Goal: Task Accomplishment & Management: Manage account settings

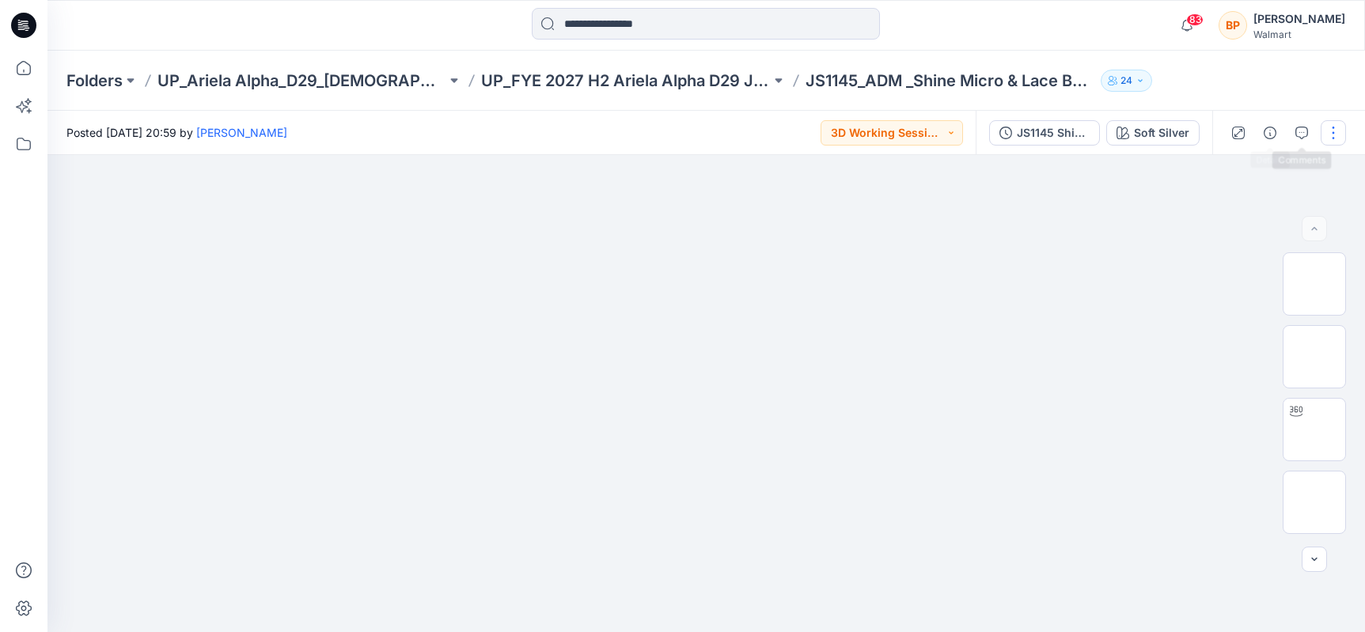
click at [1342, 132] on button "button" at bounding box center [1333, 132] width 25 height 25
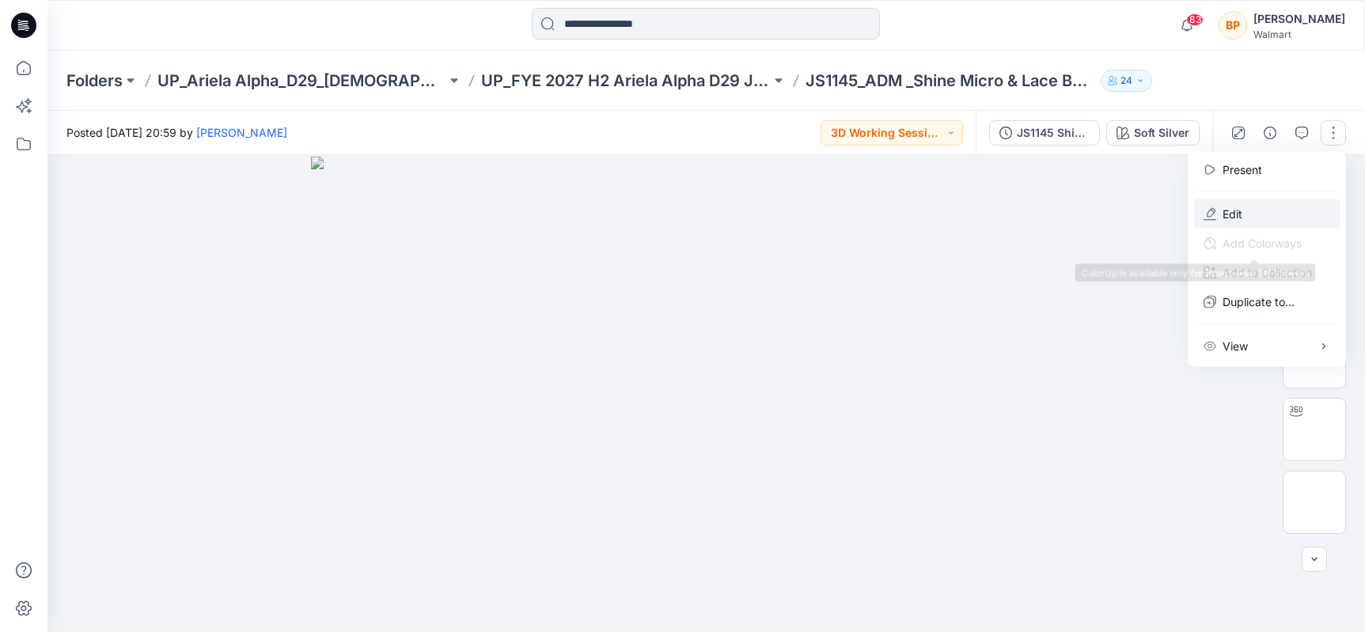
click at [1249, 217] on button "Edit" at bounding box center [1267, 213] width 146 height 29
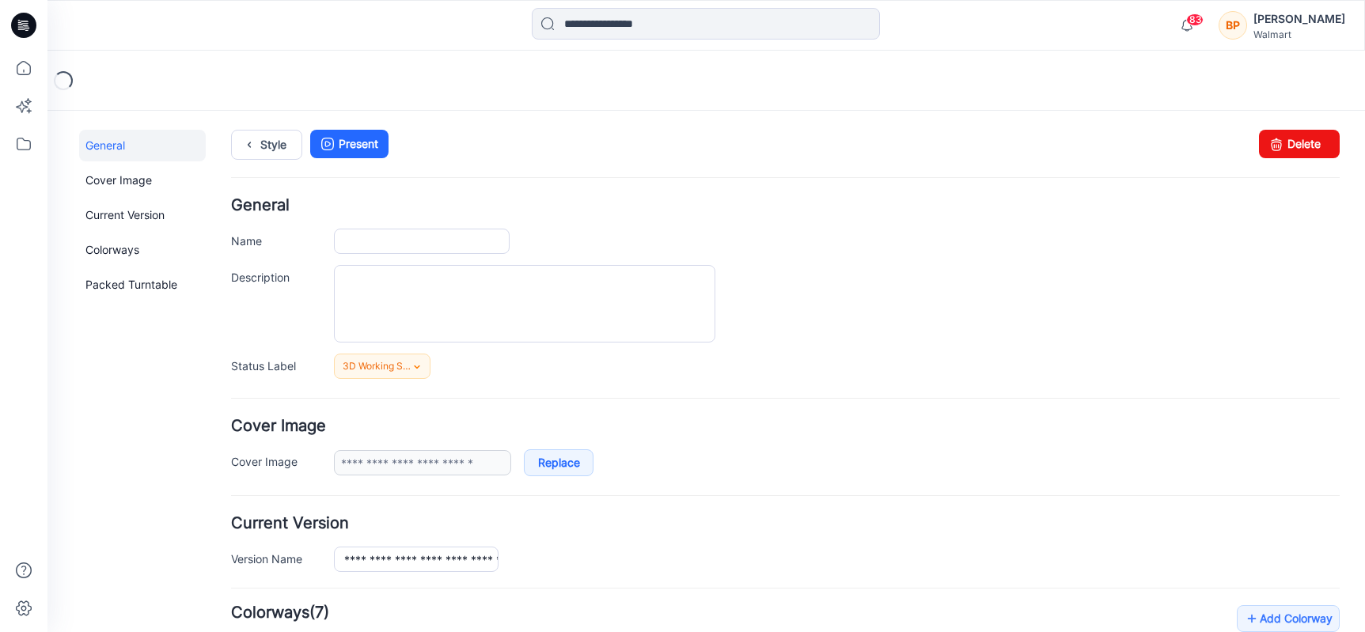
type input "**********"
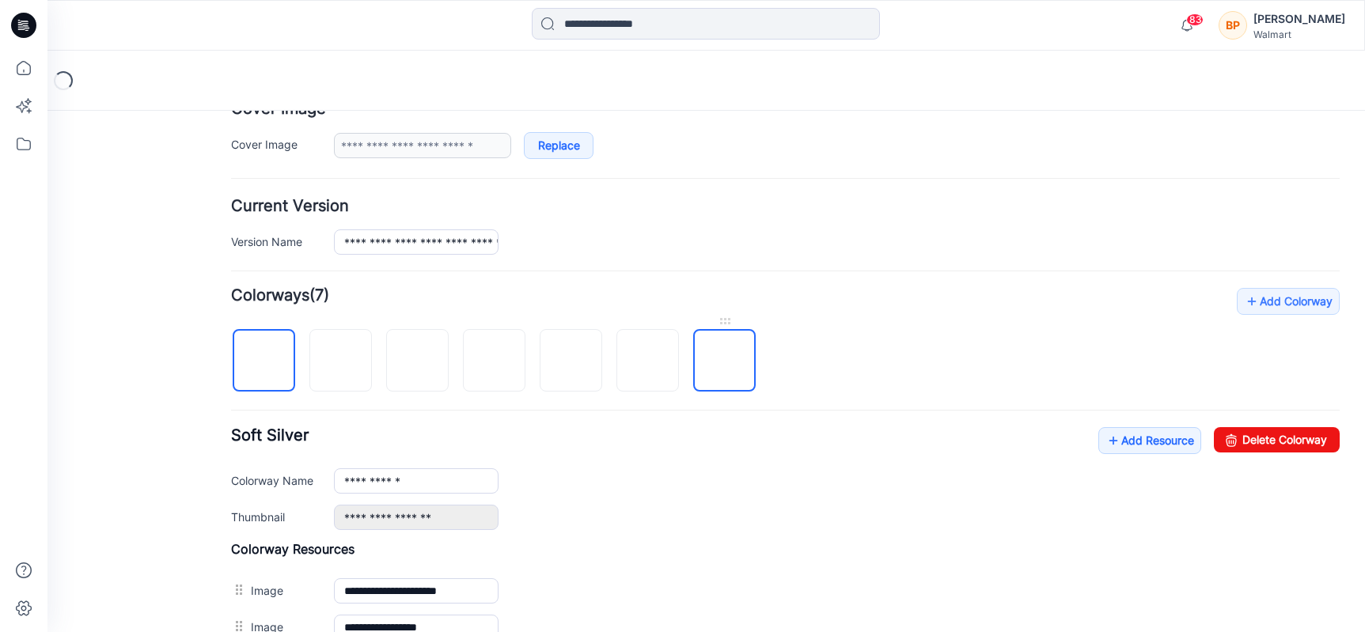
click at [725, 362] on img at bounding box center [725, 362] width 0 height 0
type input "**********"
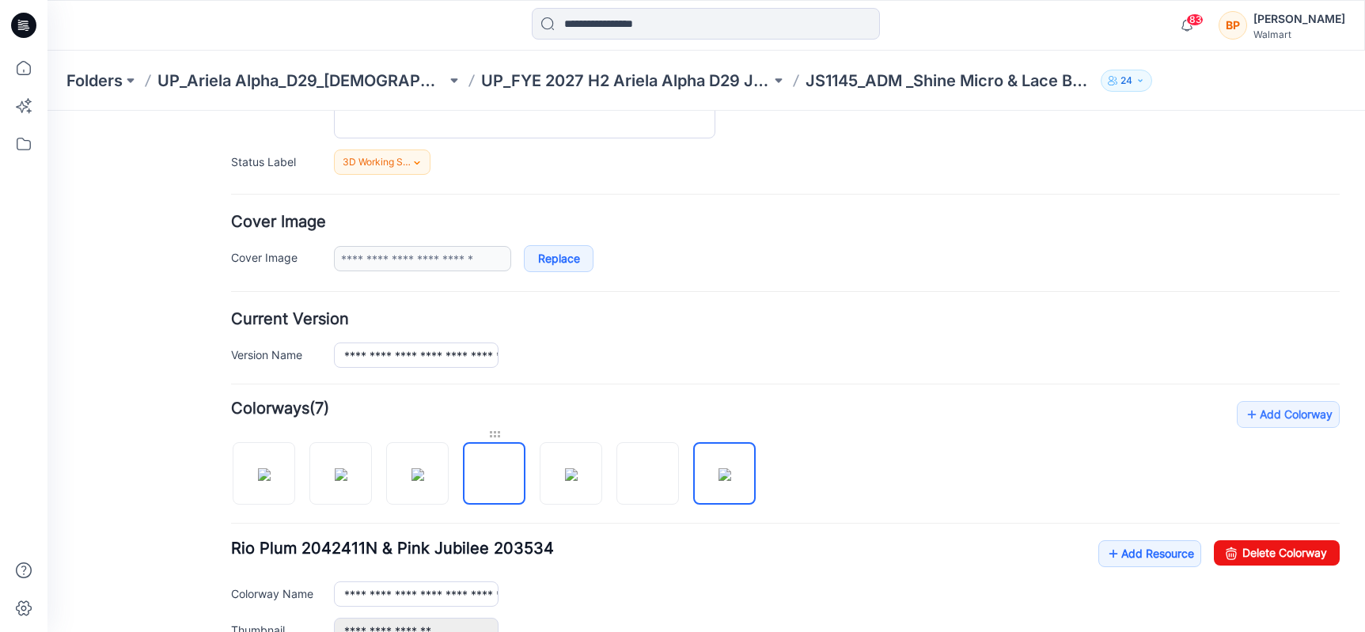
scroll to position [127, 0]
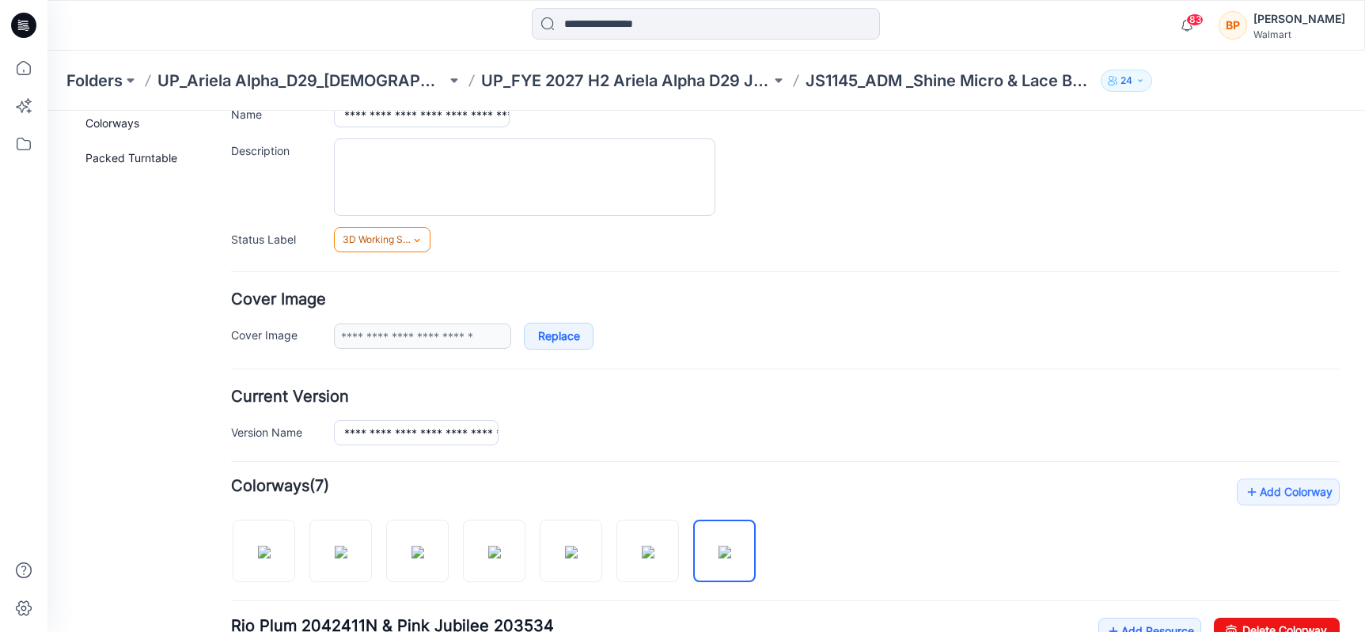
click at [383, 239] on span "3D Working Session - Need to Review" at bounding box center [378, 240] width 71 height 16
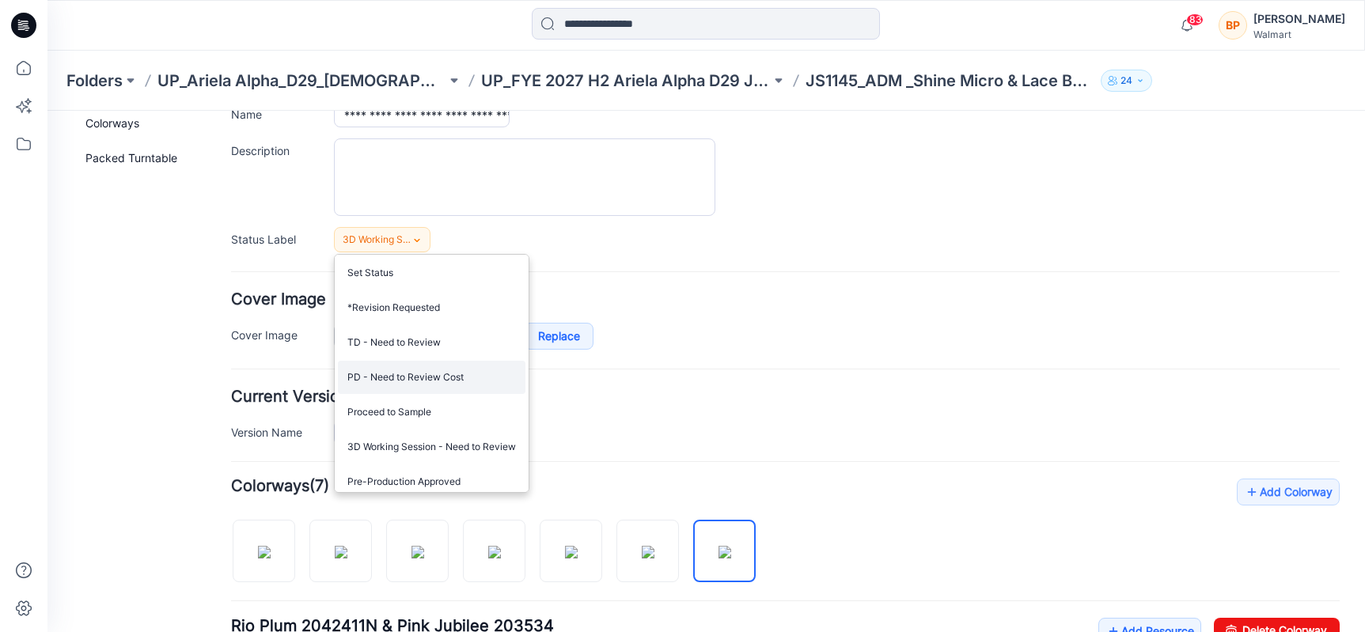
scroll to position [147, 0]
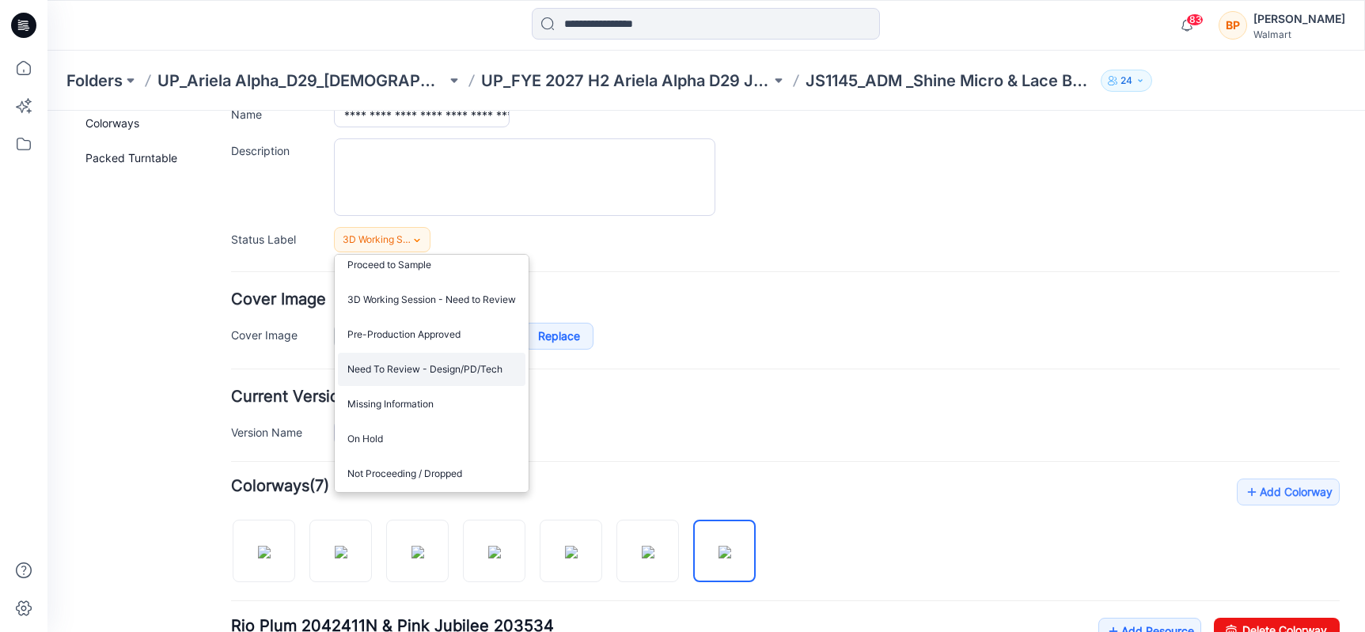
click at [413, 376] on link "Need To Review - Design/PD/Tech" at bounding box center [432, 369] width 188 height 33
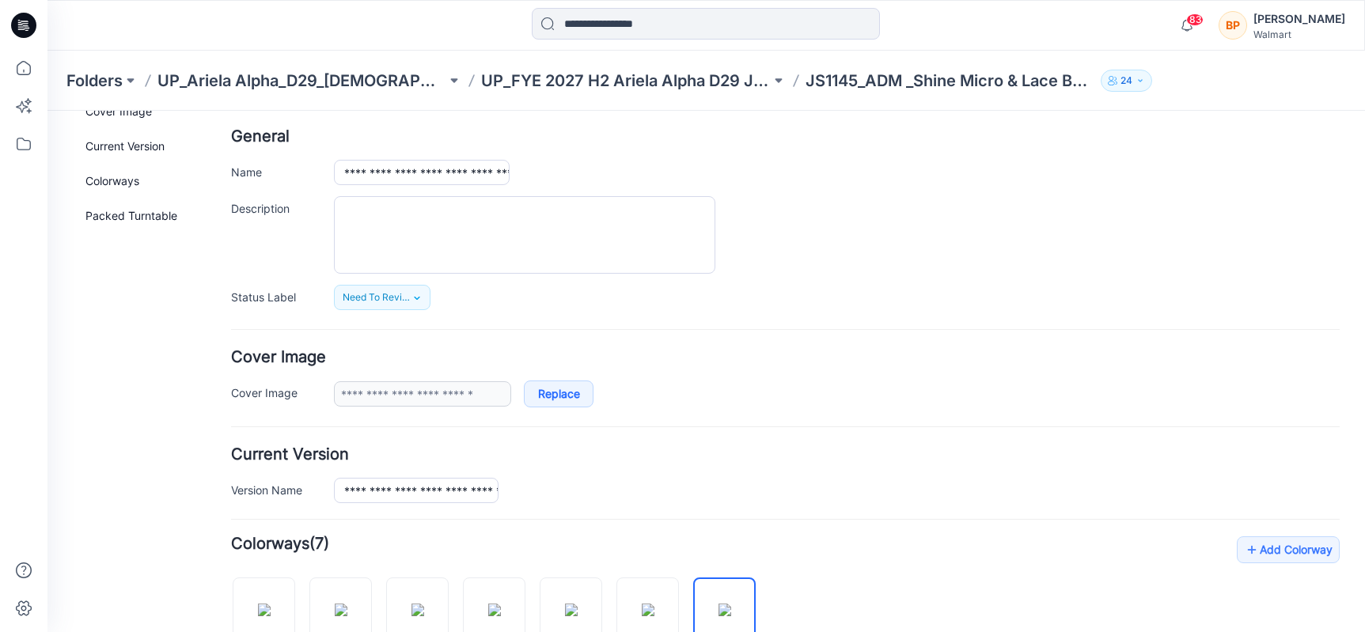
scroll to position [0, 0]
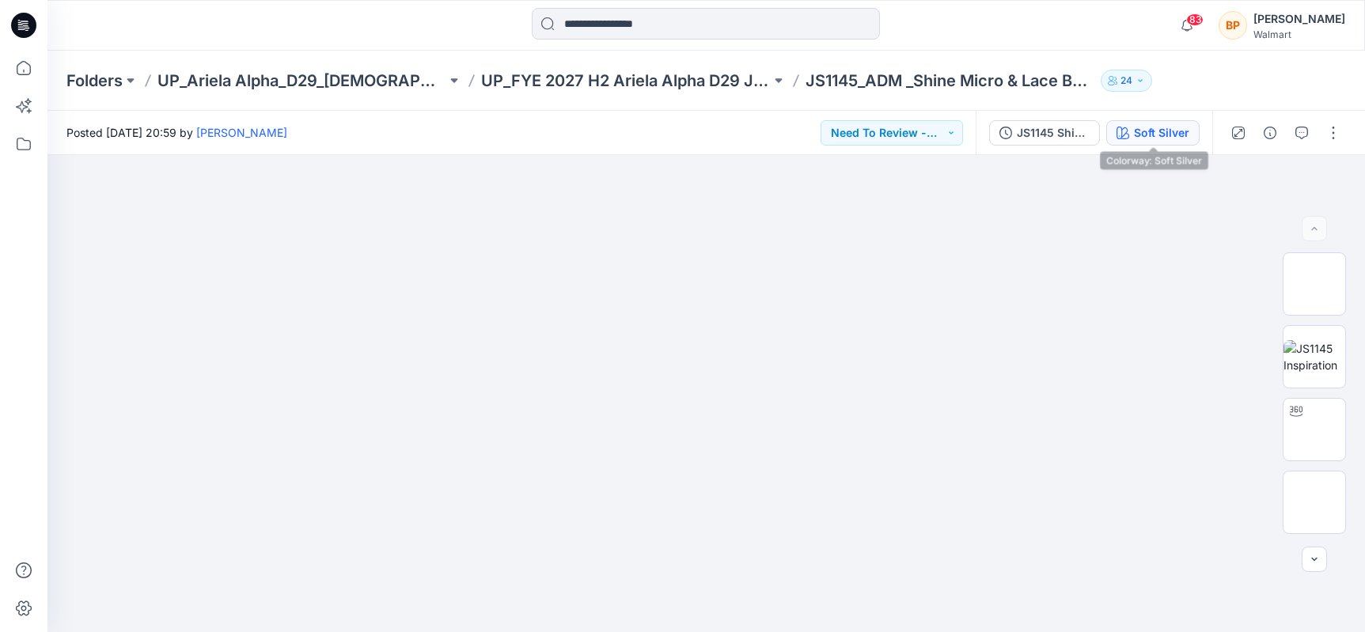
click at [1159, 126] on div "Soft Silver" at bounding box center [1161, 132] width 55 height 17
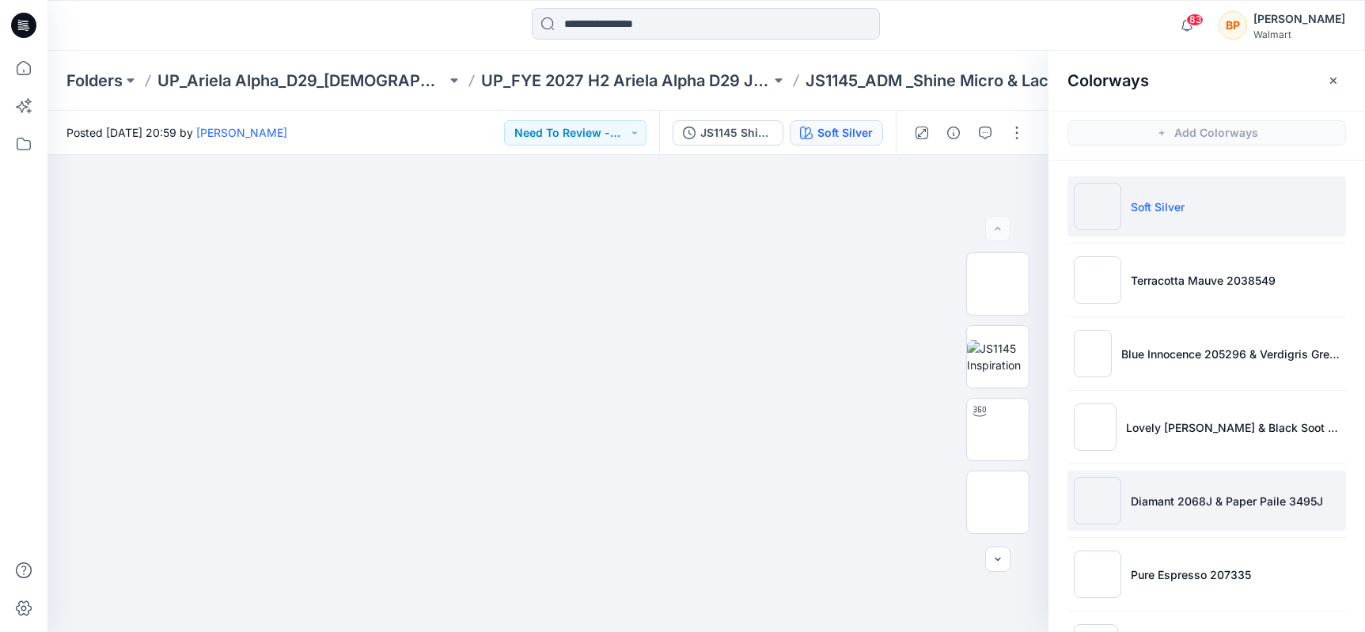
scroll to position [70, 0]
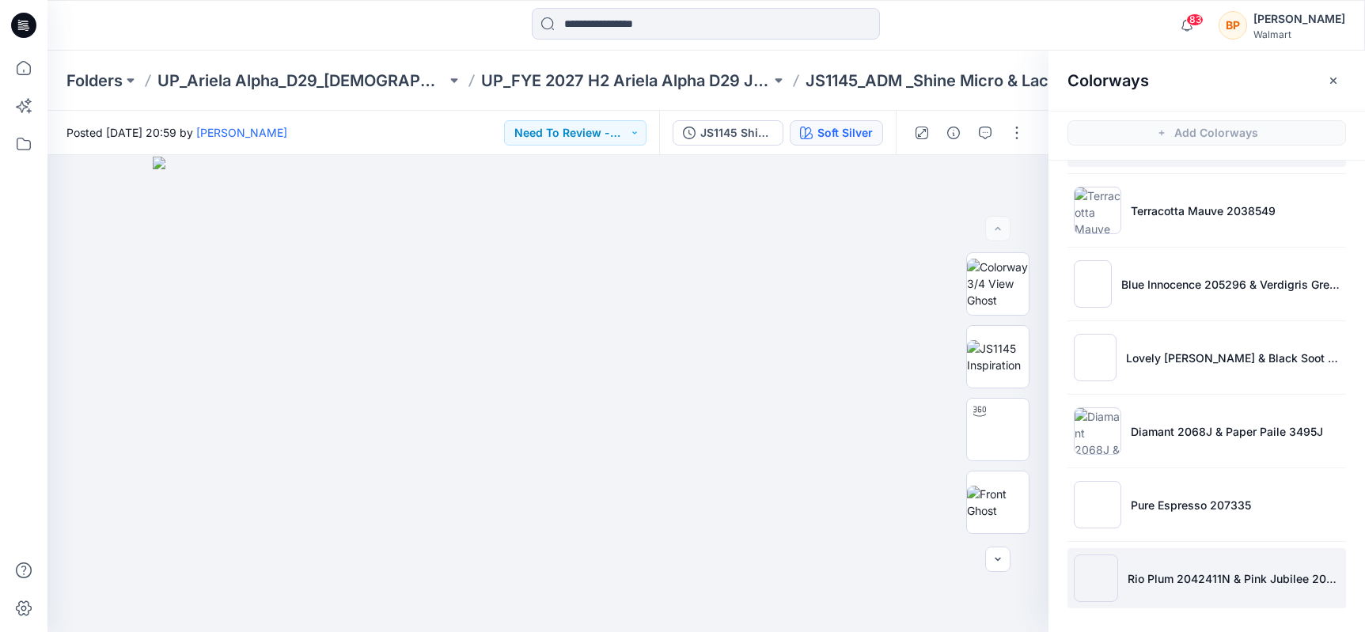
click at [1162, 589] on li "Rio Plum 2042411N & Pink Jubilee 203534" at bounding box center [1206, 578] width 279 height 60
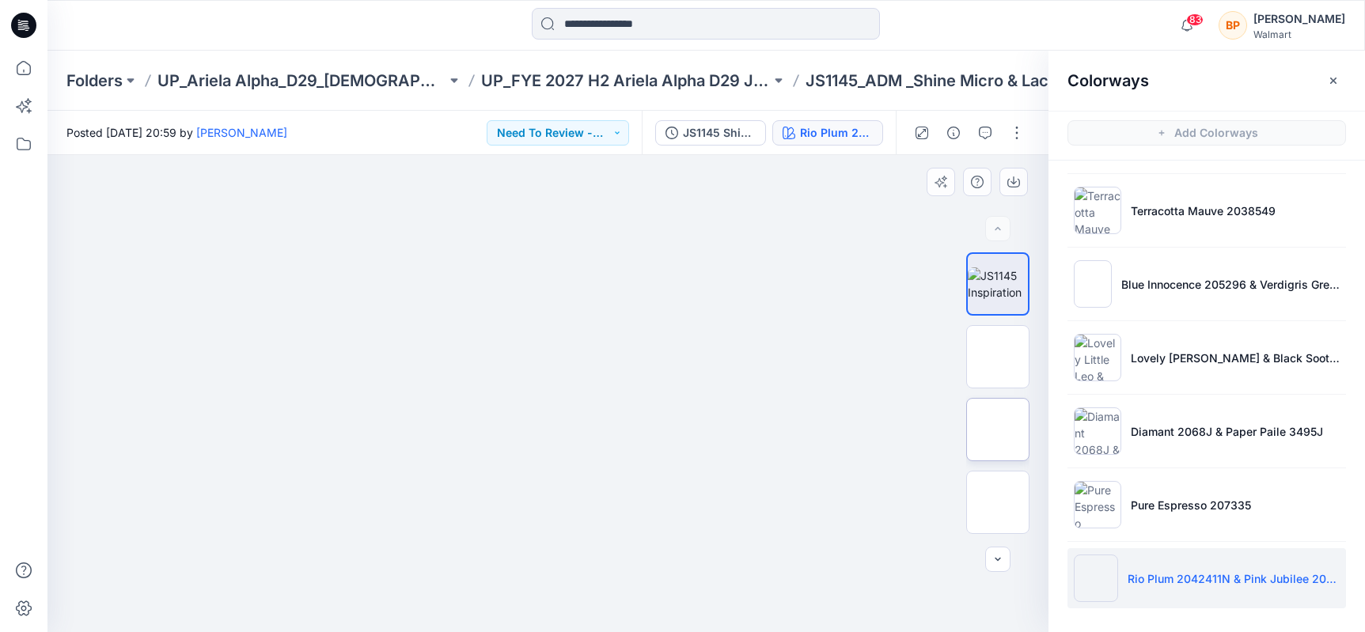
click at [998, 430] on img at bounding box center [998, 430] width 0 height 0
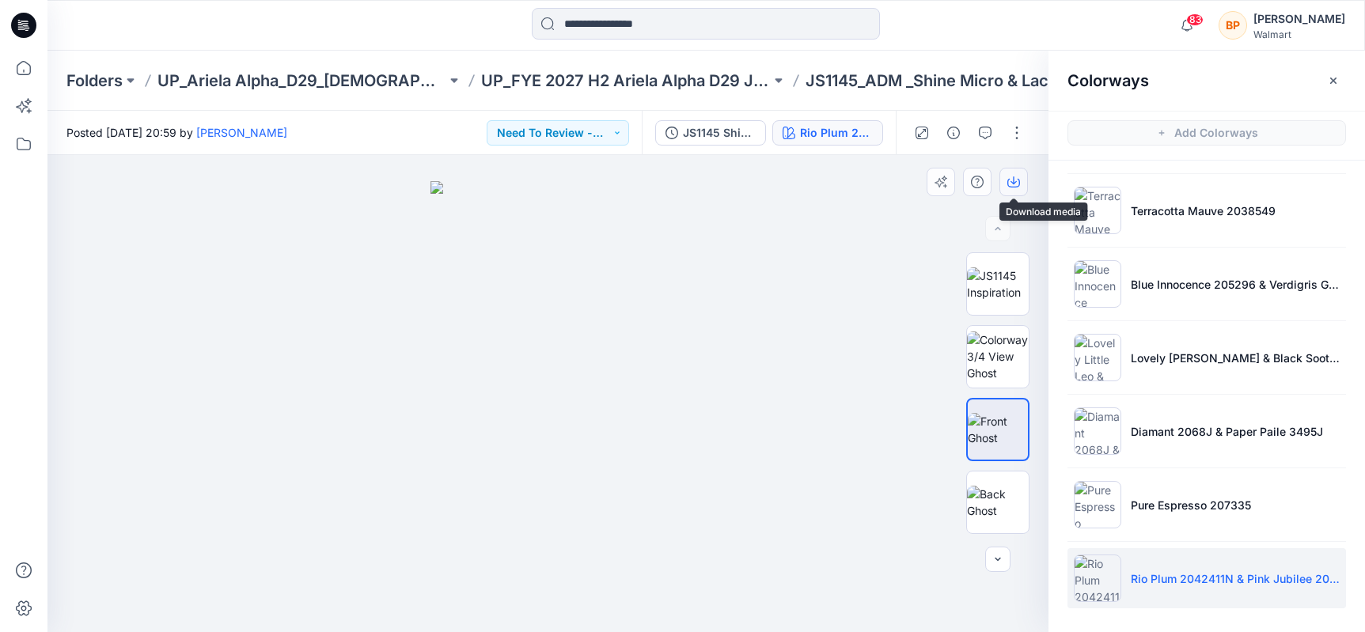
click at [1014, 178] on icon "button" at bounding box center [1013, 182] width 13 height 13
click at [763, 298] on div at bounding box center [547, 393] width 1001 height 477
click at [1014, 129] on button "button" at bounding box center [1016, 132] width 25 height 25
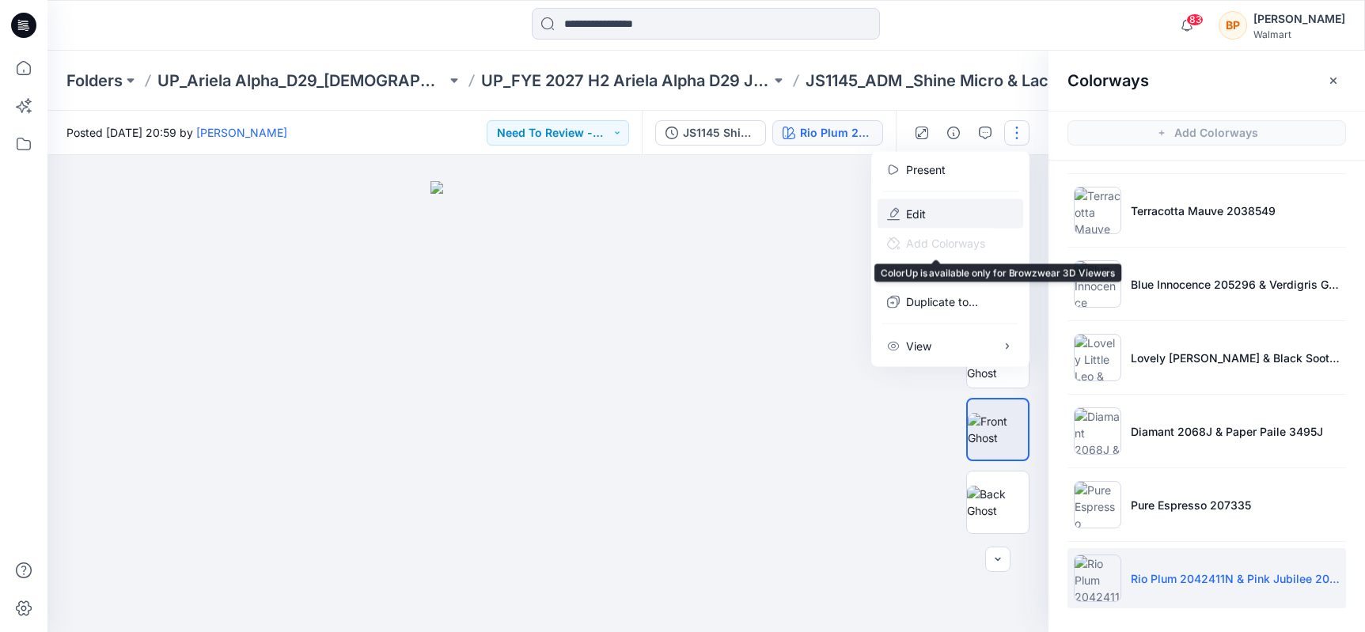
click at [948, 214] on button "Edit" at bounding box center [951, 213] width 146 height 29
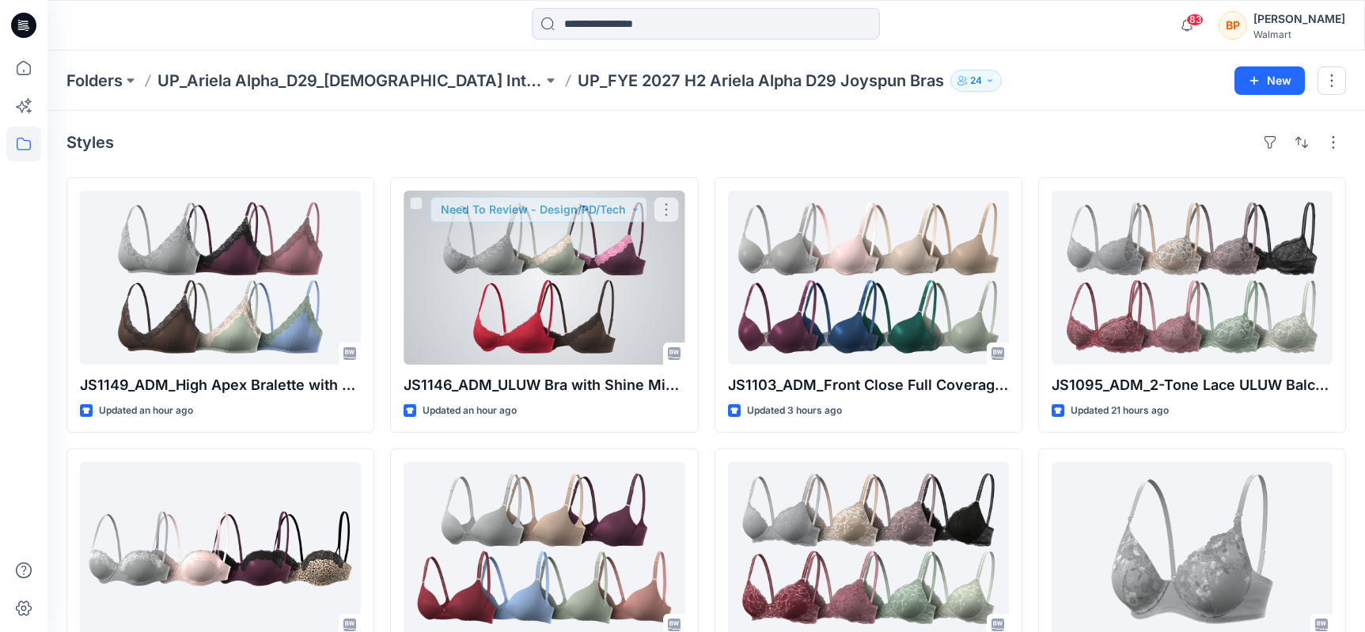
scroll to position [150, 0]
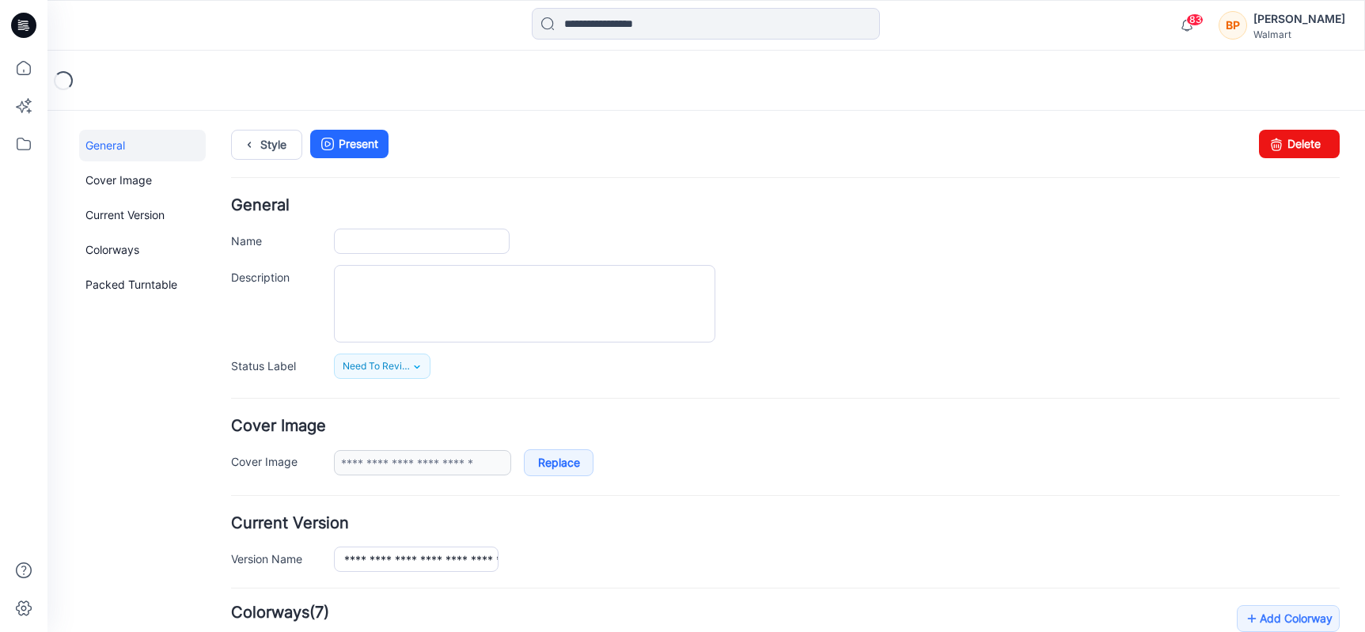
type input "**********"
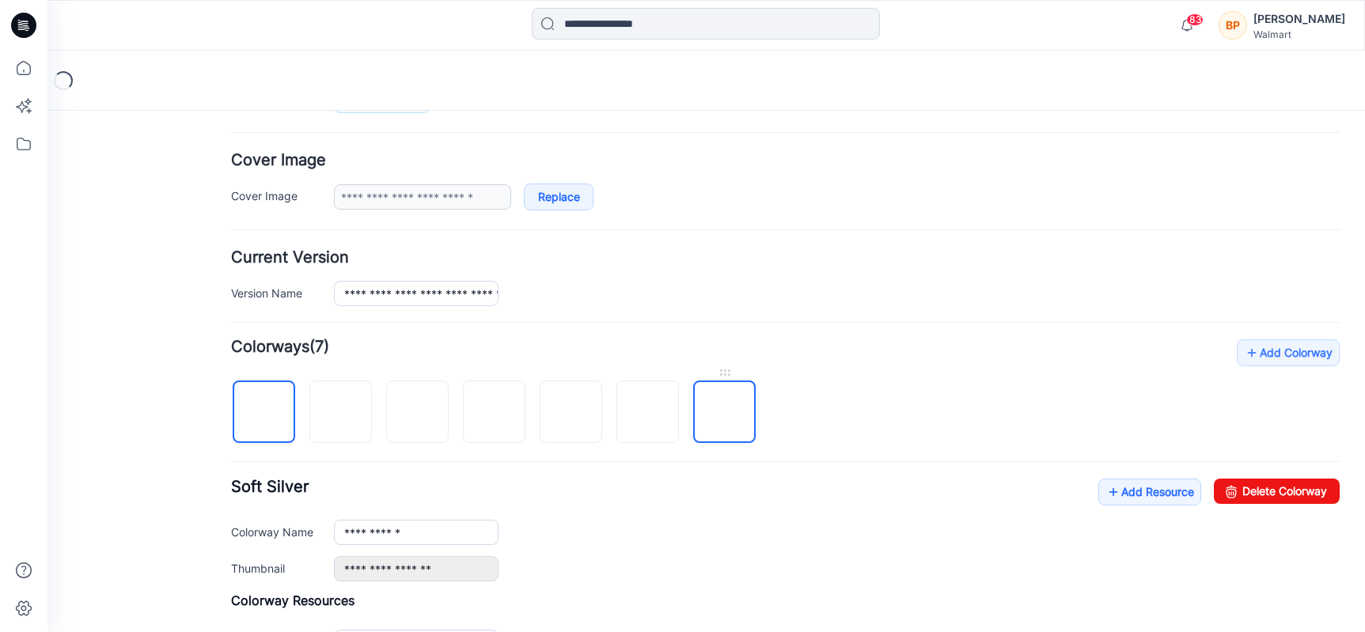
click at [725, 413] on img at bounding box center [725, 413] width 0 height 0
type input "**********"
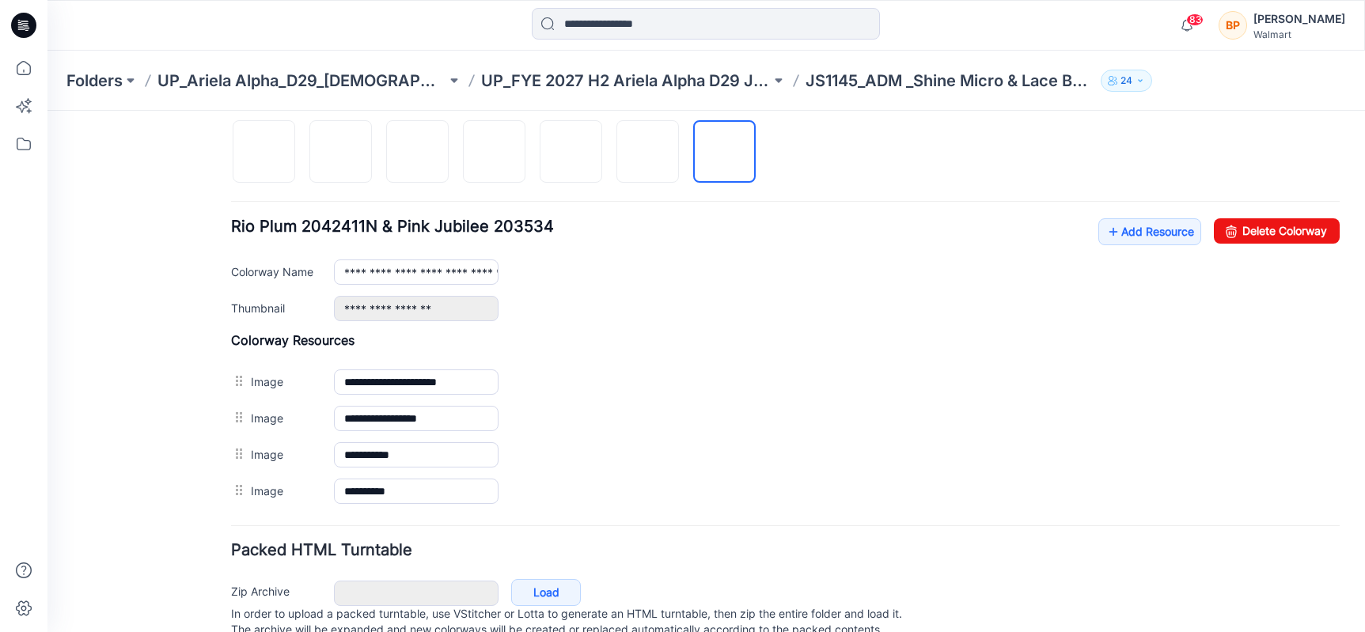
scroll to position [0, 0]
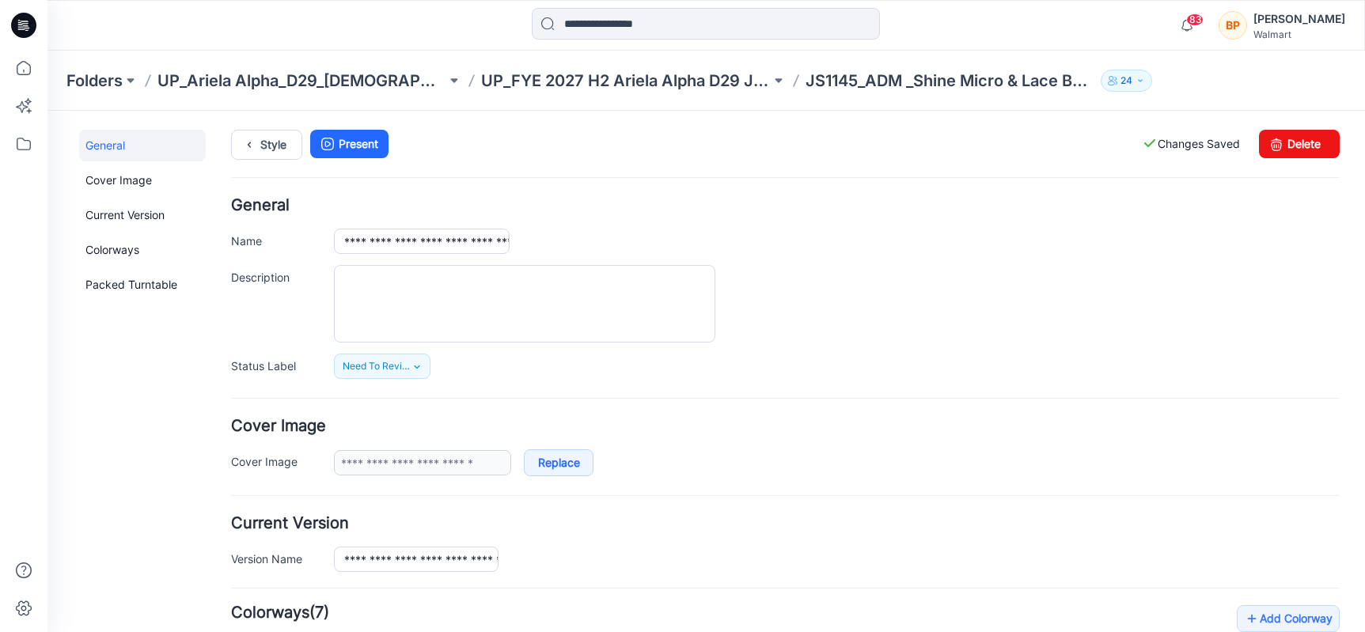
click at [275, 108] on div "Folders UP_Ariela Alpha_D29_[DEMOGRAPHIC_DATA] Intimates - Joyspun UP_FYE 2027 …" at bounding box center [705, 81] width 1317 height 60
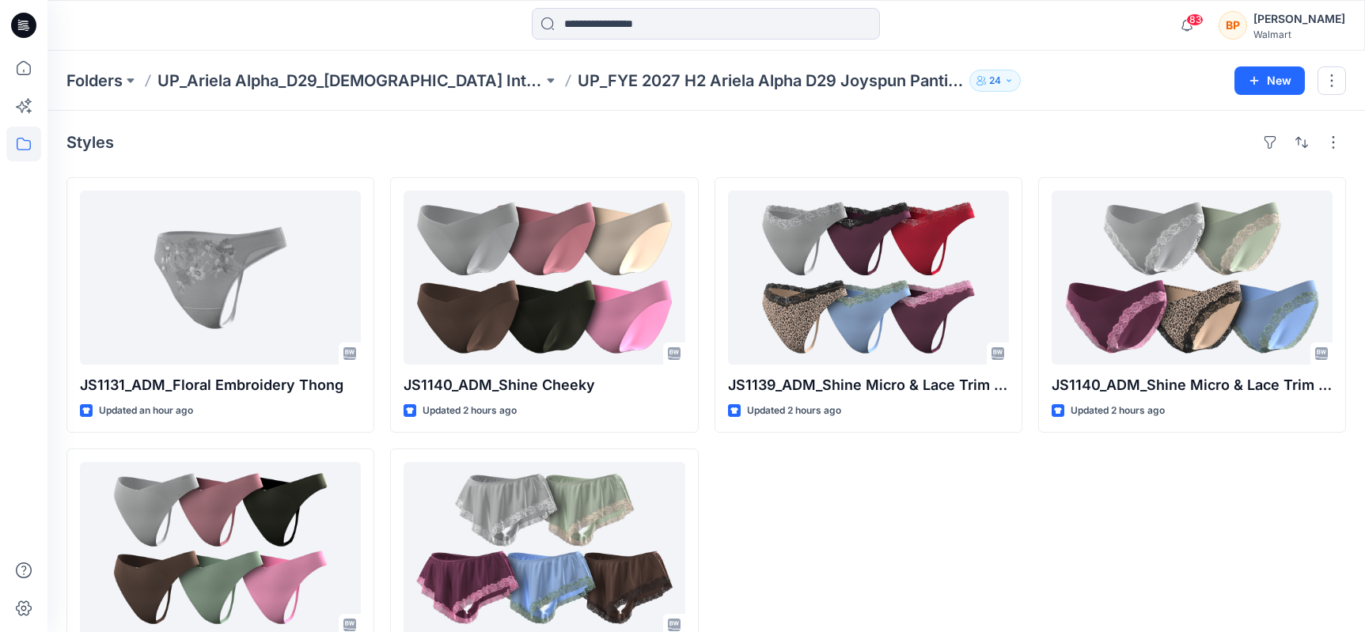
scroll to position [90, 0]
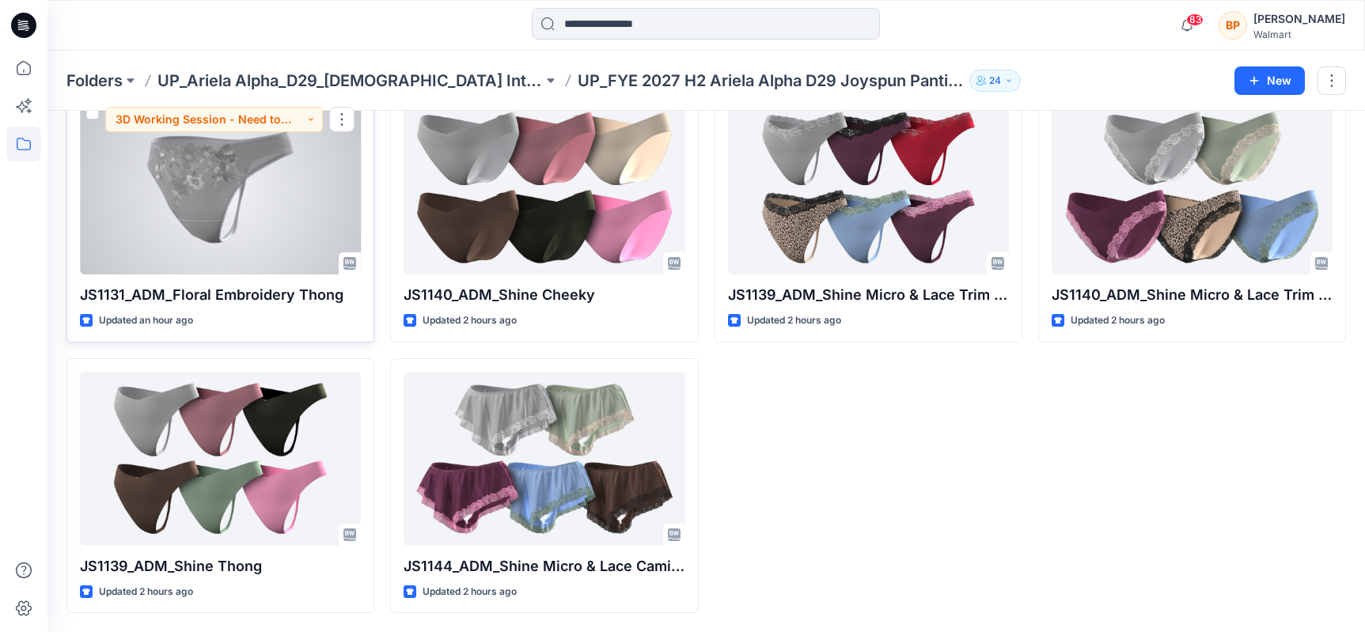
click at [307, 216] on div at bounding box center [220, 187] width 281 height 174
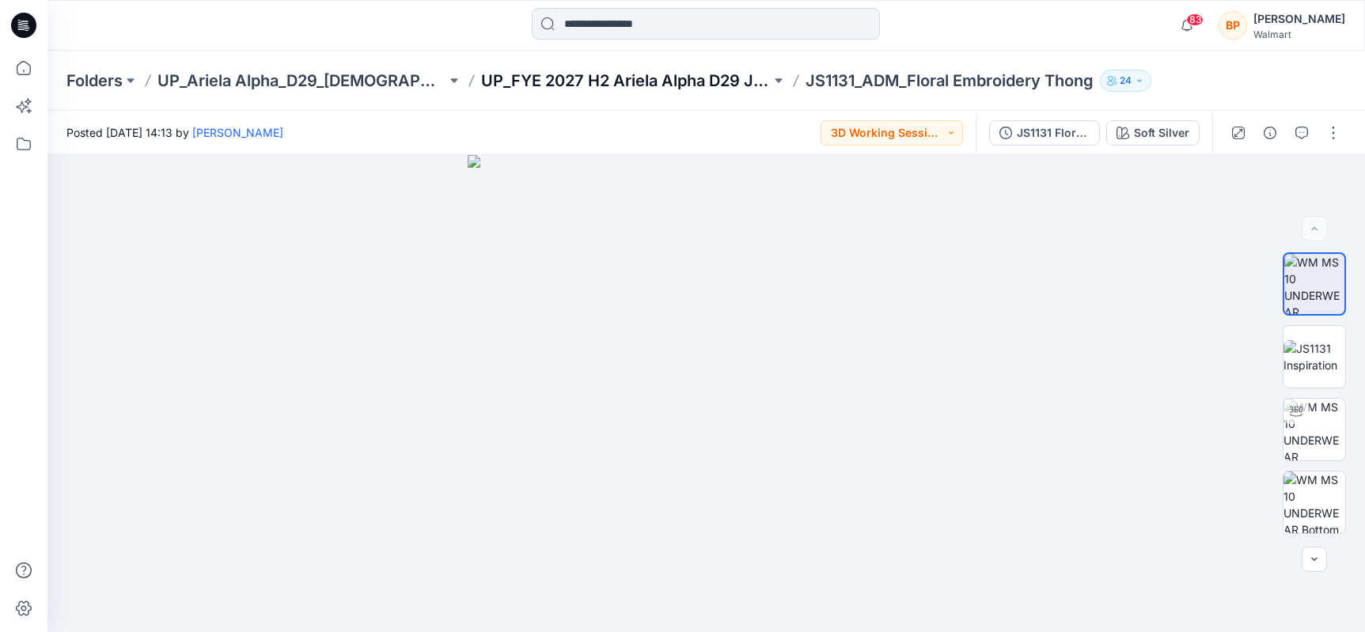
click at [661, 88] on p "UP_FYE 2027 H2 Ariela Alpha D29 Joyspun Panties" at bounding box center [625, 81] width 289 height 22
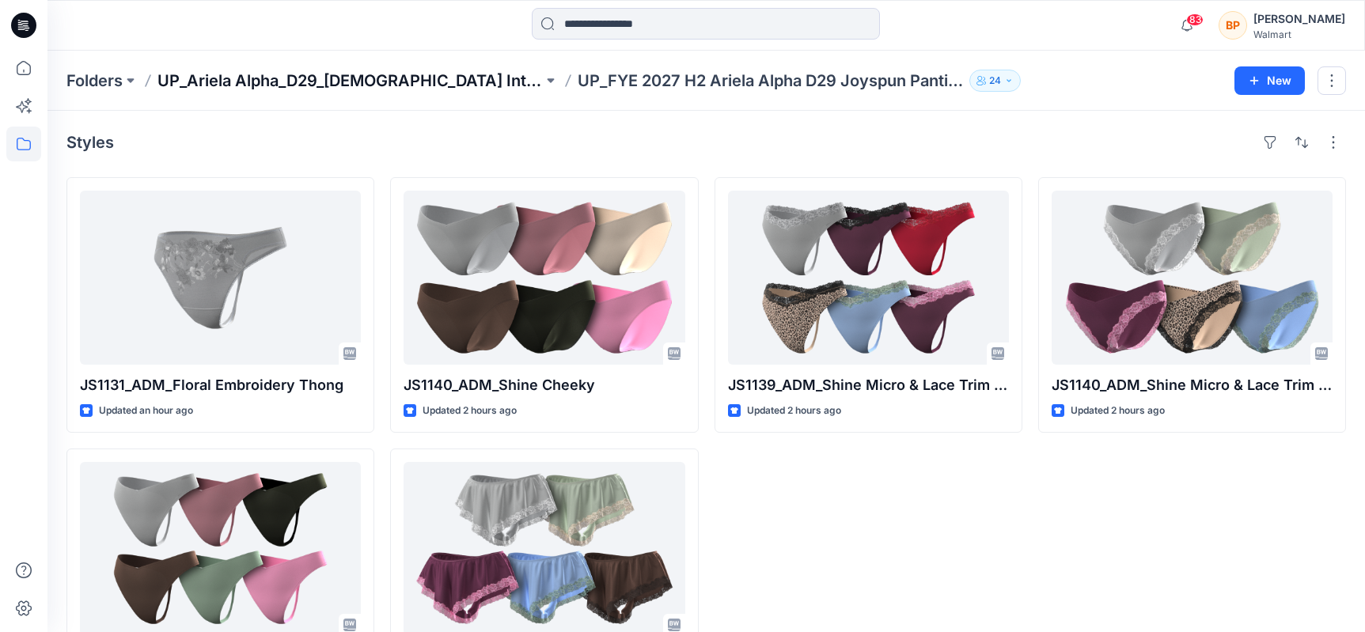
click at [462, 73] on p "UP_Ariela Alpha_D29_[DEMOGRAPHIC_DATA] Intimates - Joyspun" at bounding box center [349, 81] width 385 height 22
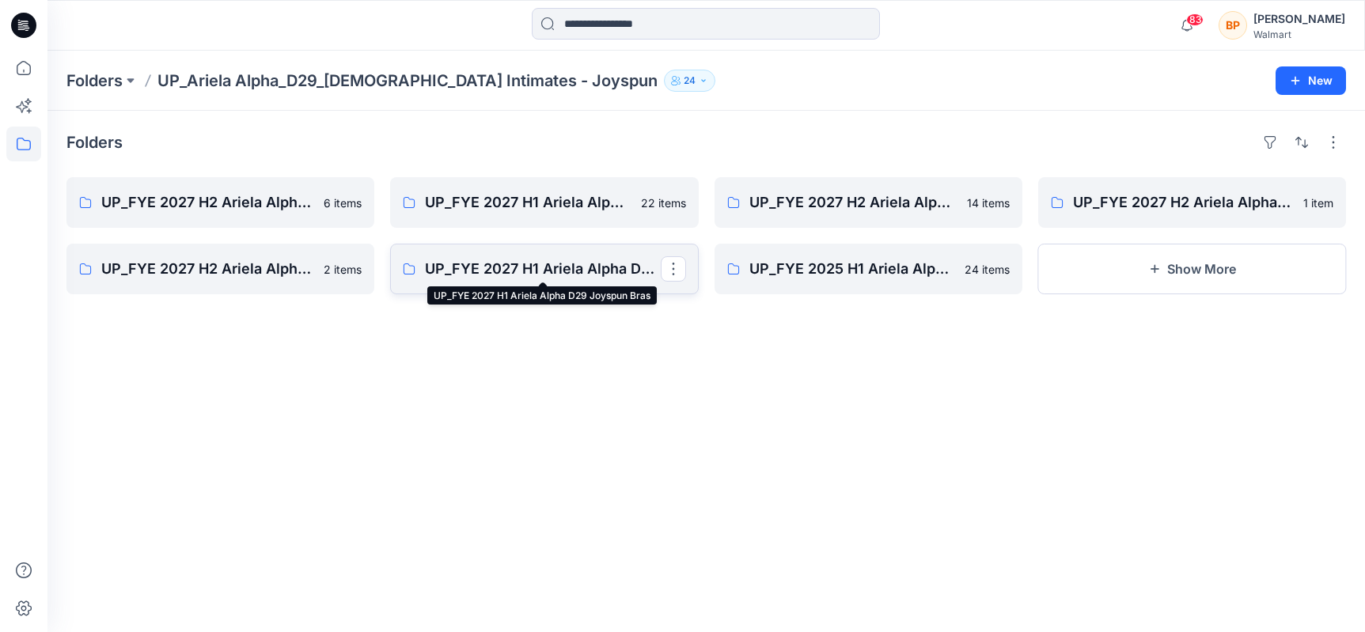
click at [518, 263] on p "UP_FYE 2027 H1 Ariela Alpha D29 Joyspun Bras" at bounding box center [542, 269] width 235 height 22
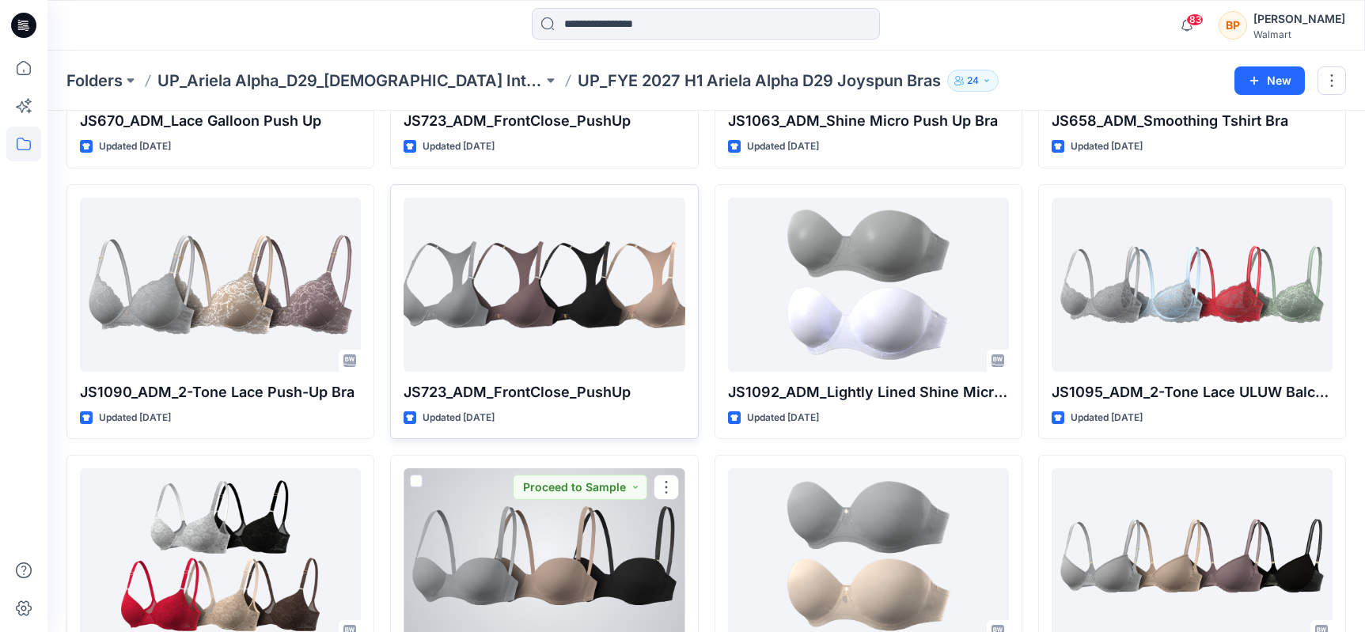
scroll to position [700, 0]
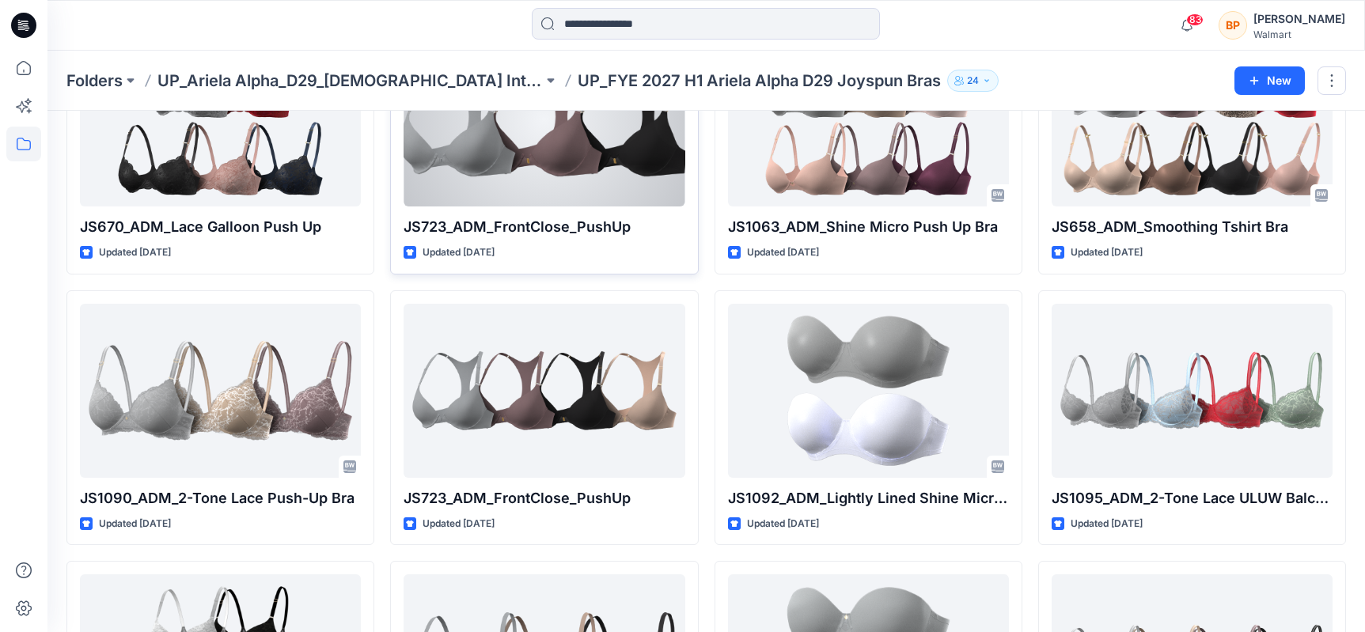
click at [567, 164] on div at bounding box center [544, 119] width 281 height 174
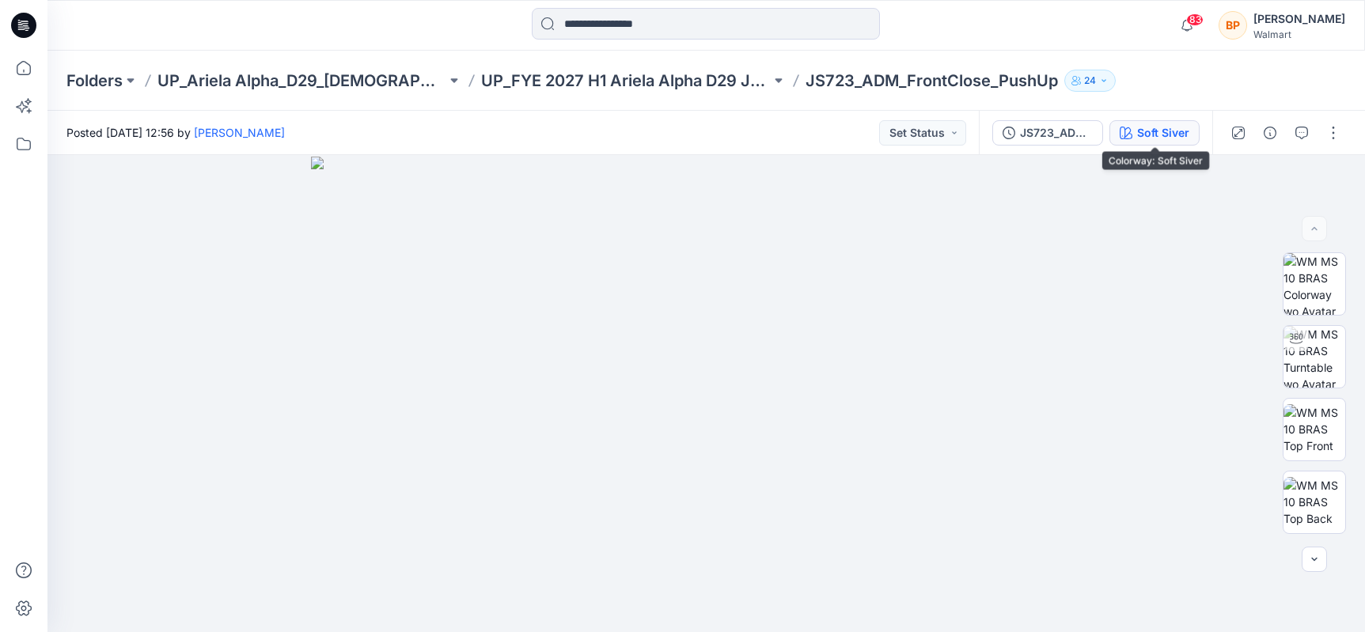
click at [1172, 138] on div "Soft Siver" at bounding box center [1163, 132] width 52 height 17
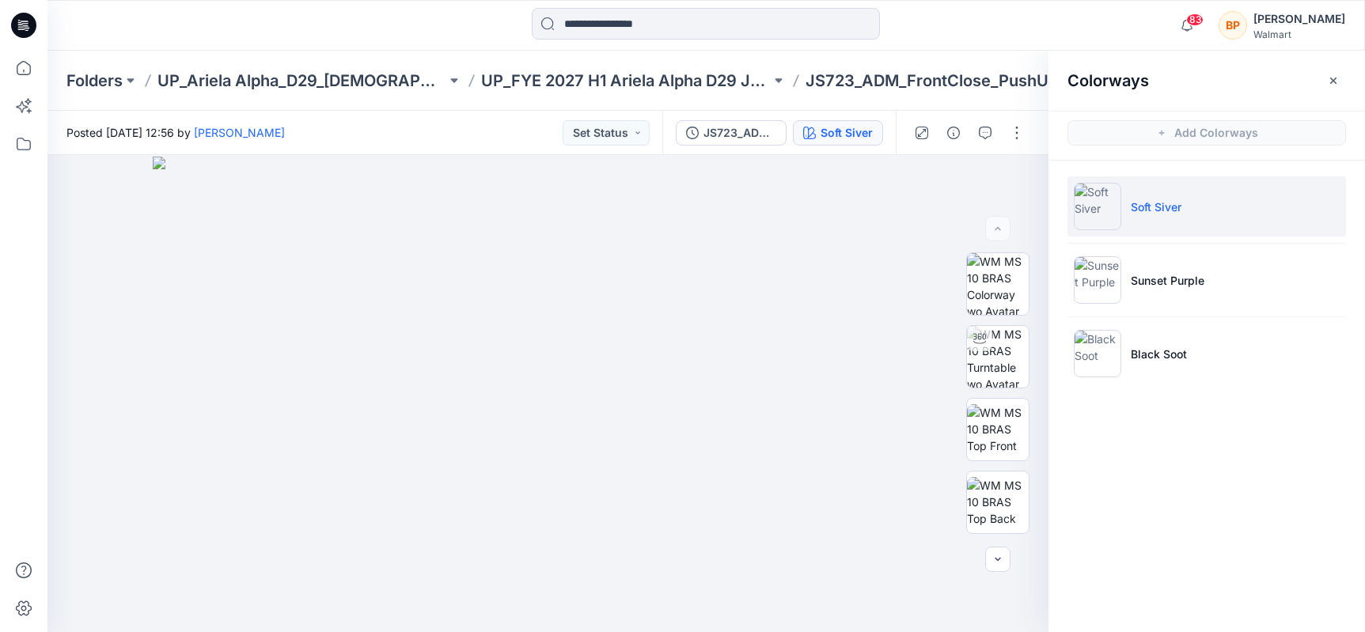
click at [616, 102] on div "Folders UP_Ariela Alpha_D29_Ladies Intimates - Joyspun UP_FYE 2027 H1 Ariela Al…" at bounding box center [705, 81] width 1317 height 60
click at [617, 93] on div "Folders UP_Ariela Alpha_D29_Ladies Intimates - Joyspun UP_FYE 2027 H1 Ariela Al…" at bounding box center [705, 81] width 1317 height 60
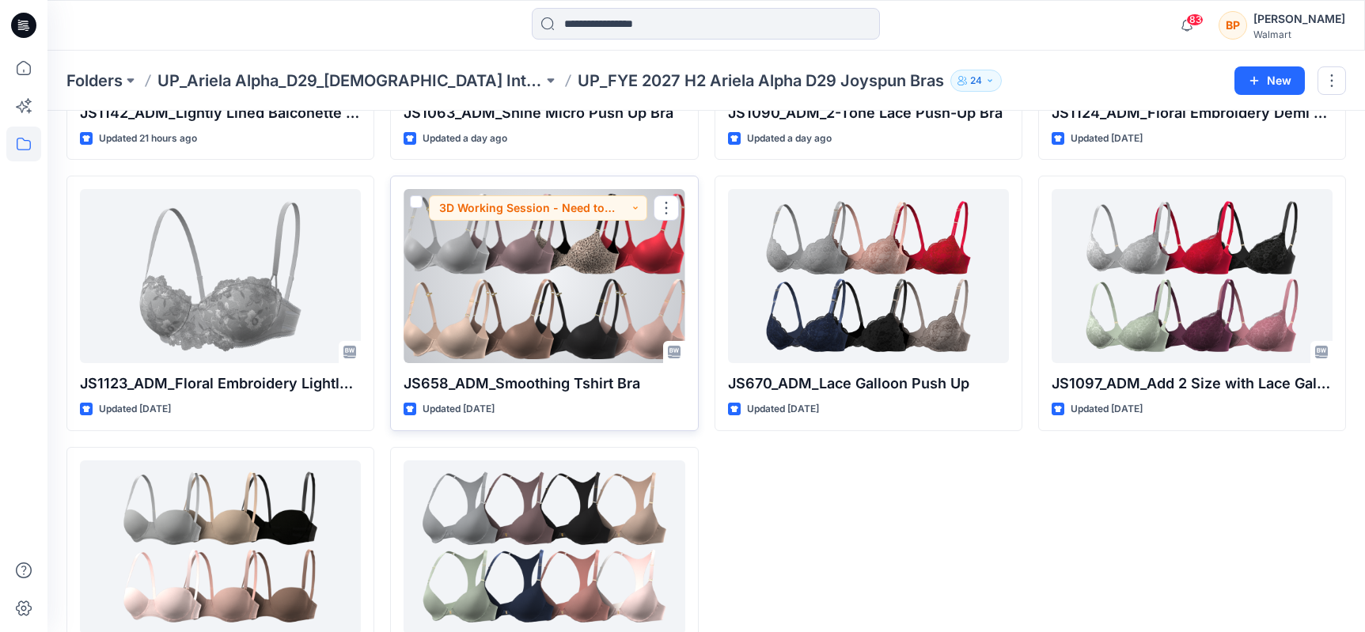
scroll to position [632, 0]
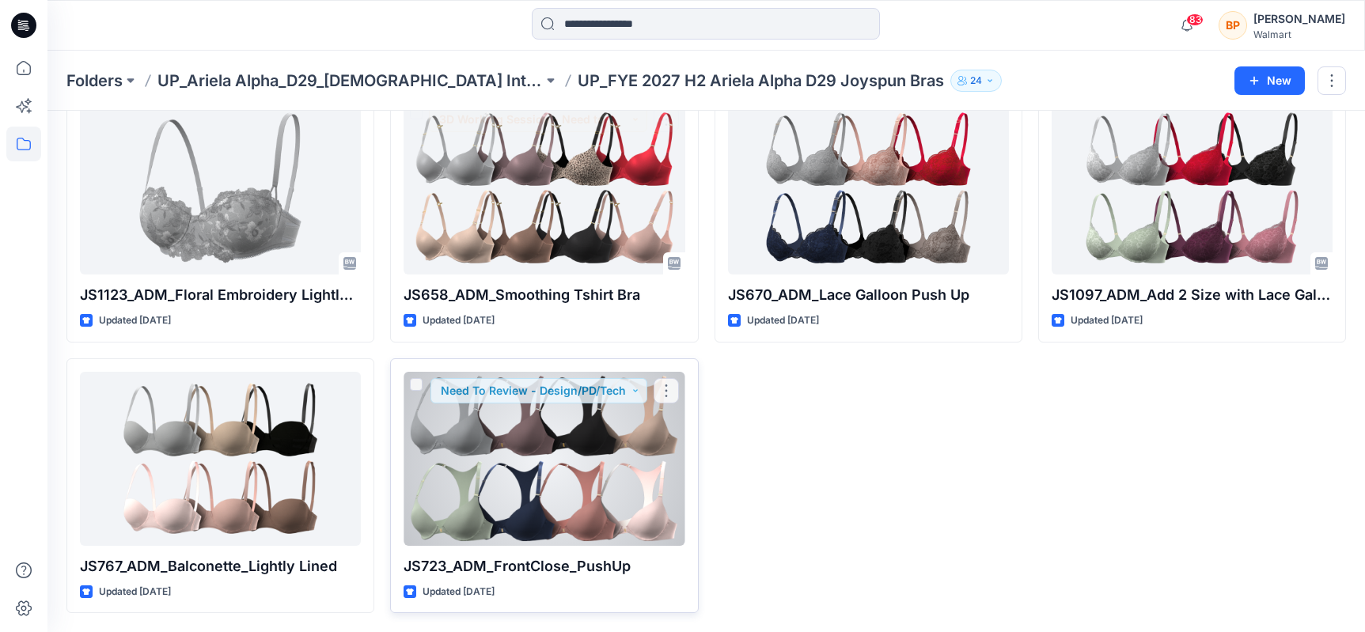
click at [539, 464] on div at bounding box center [544, 459] width 281 height 174
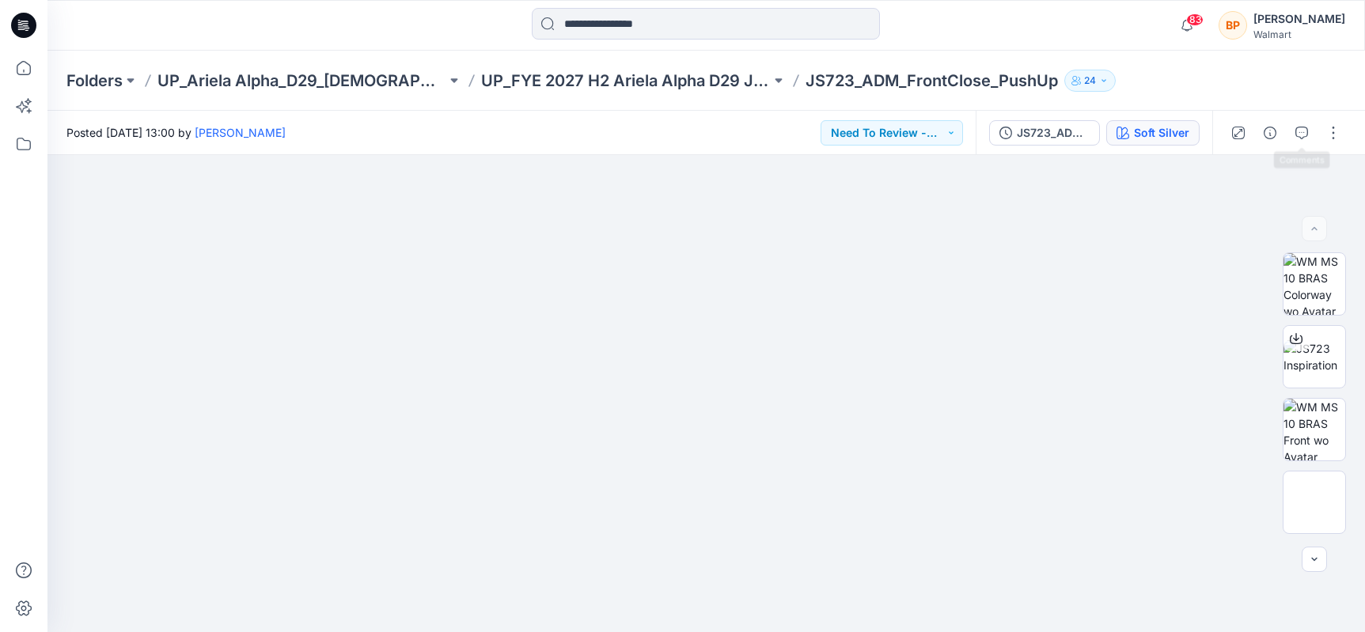
click at [1169, 142] on button "Soft Silver" at bounding box center [1152, 132] width 93 height 25
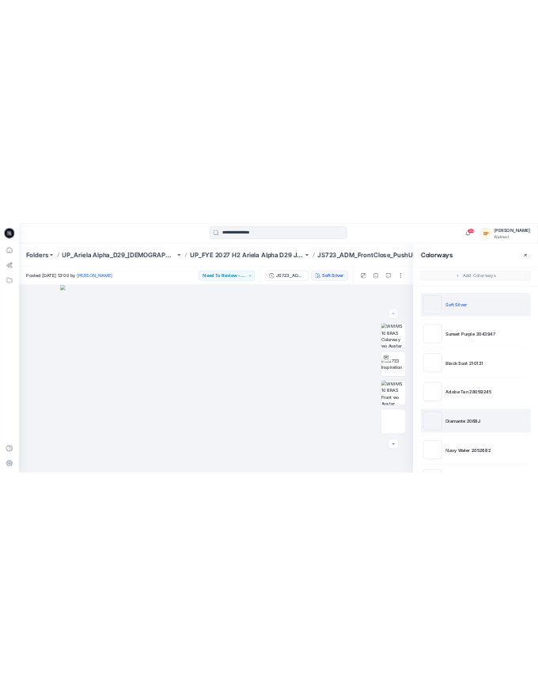
scroll to position [143, 0]
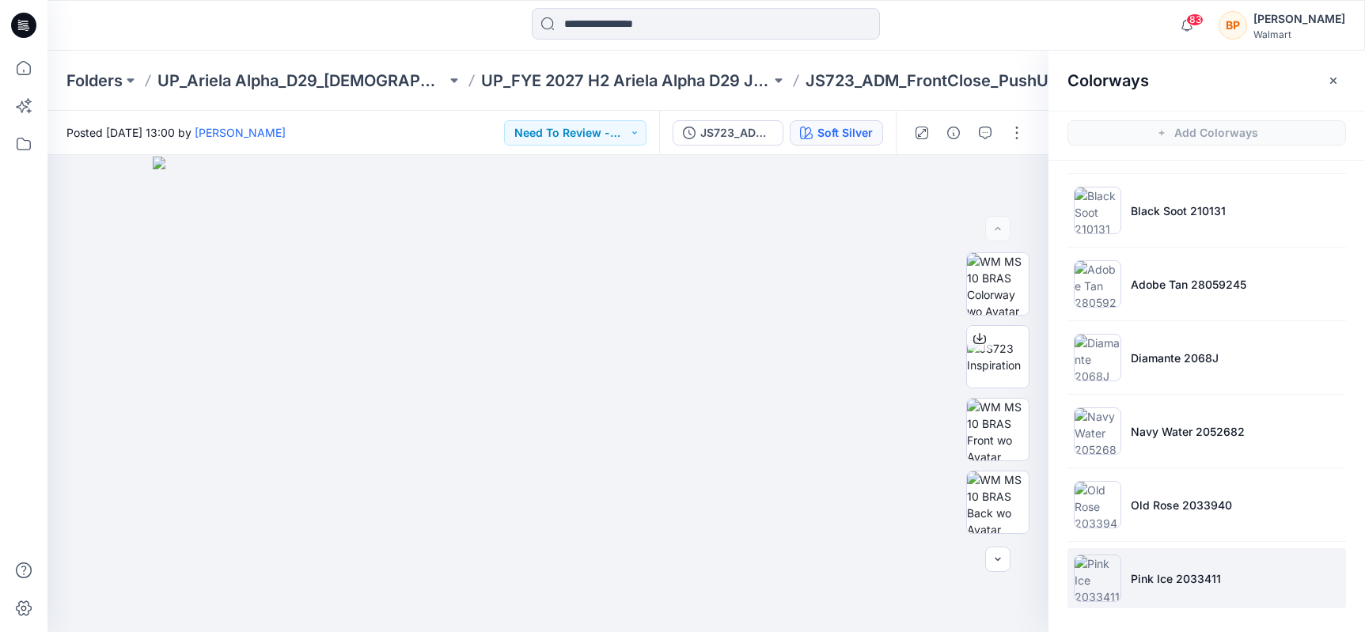
click at [1147, 582] on p "Pink Ice 2033411" at bounding box center [1176, 579] width 90 height 17
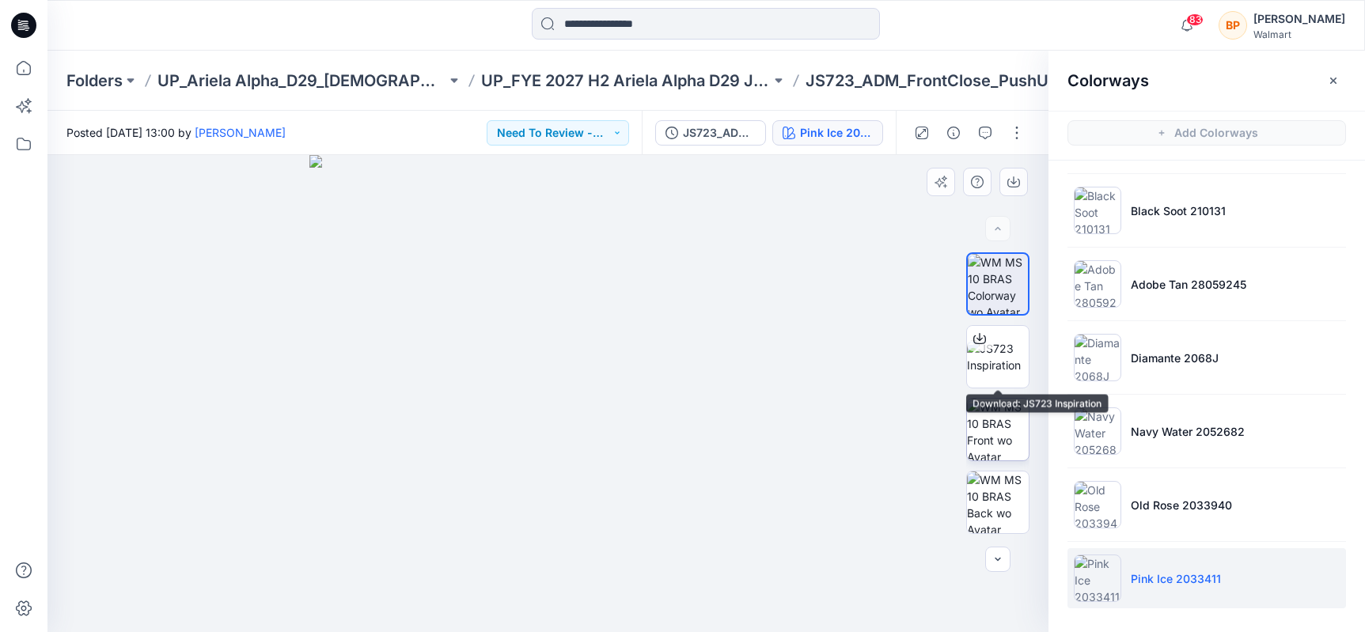
click at [1000, 407] on img at bounding box center [998, 430] width 62 height 62
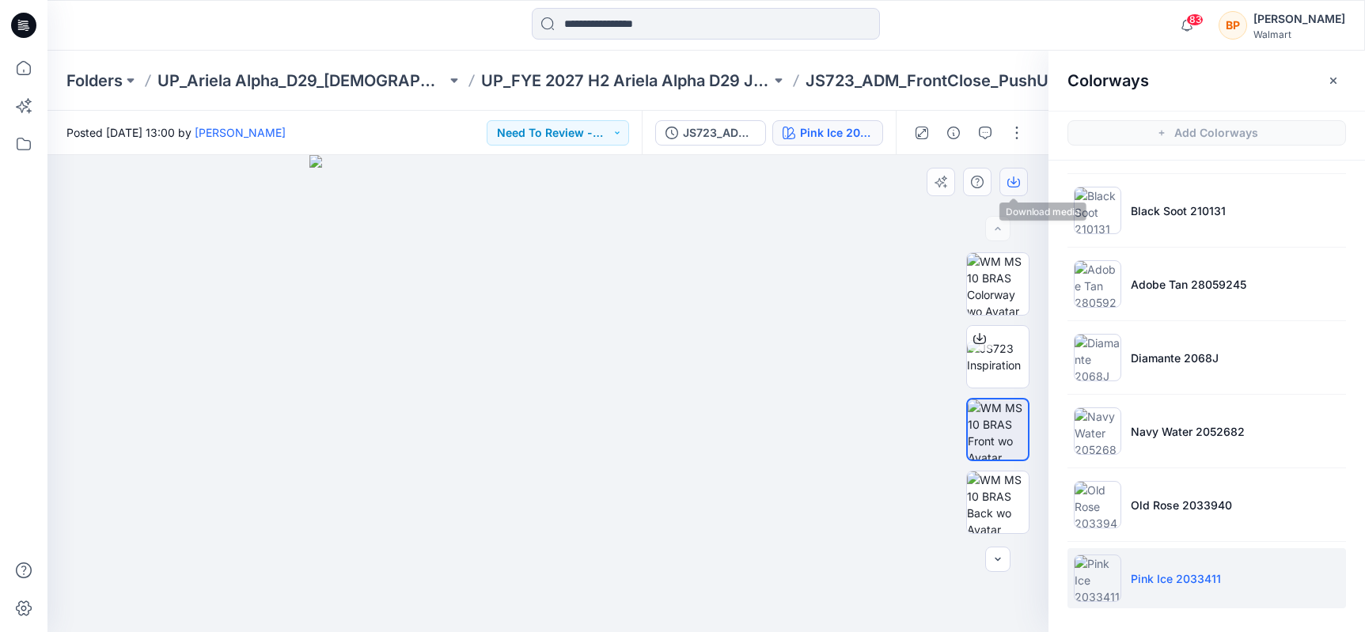
click at [1012, 182] on icon "button" at bounding box center [1013, 180] width 6 height 8
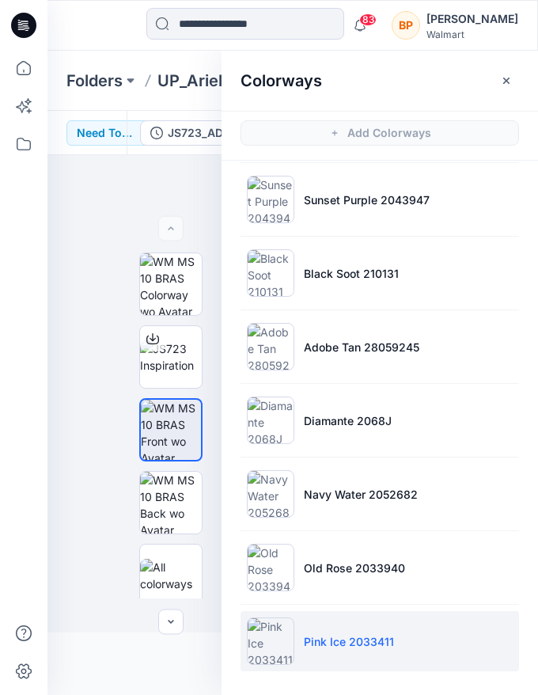
scroll to position [81, 0]
click at [164, 284] on img at bounding box center [171, 284] width 62 height 62
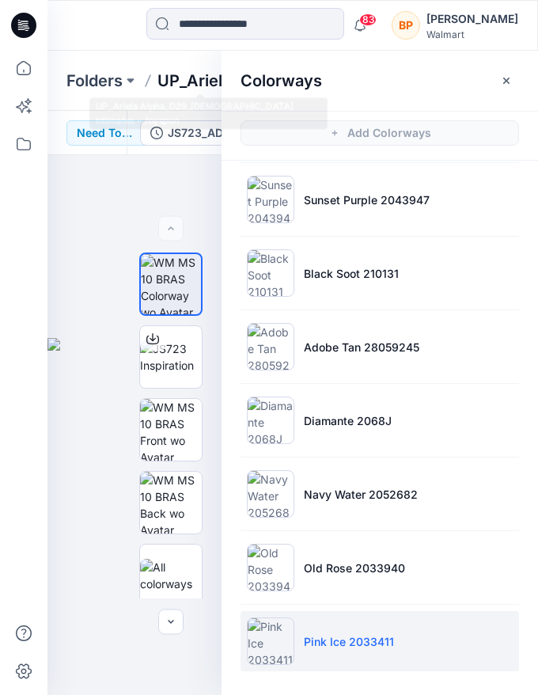
click at [170, 70] on p "UP_Ariela Alpha_D29_[DEMOGRAPHIC_DATA] Intimates - Joyspun" at bounding box center [198, 81] width 82 height 22
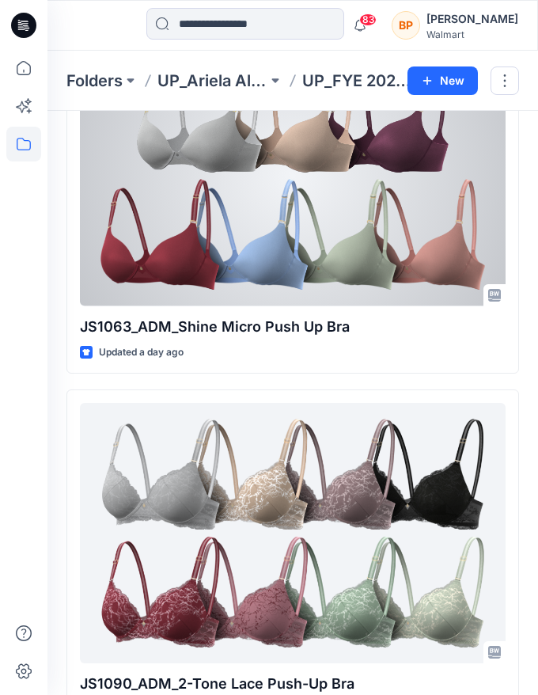
scroll to position [1955, 0]
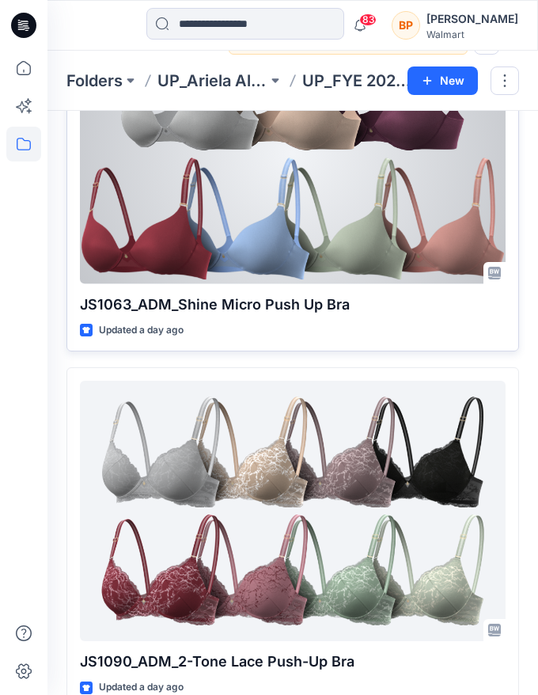
click at [325, 218] on div at bounding box center [293, 153] width 426 height 260
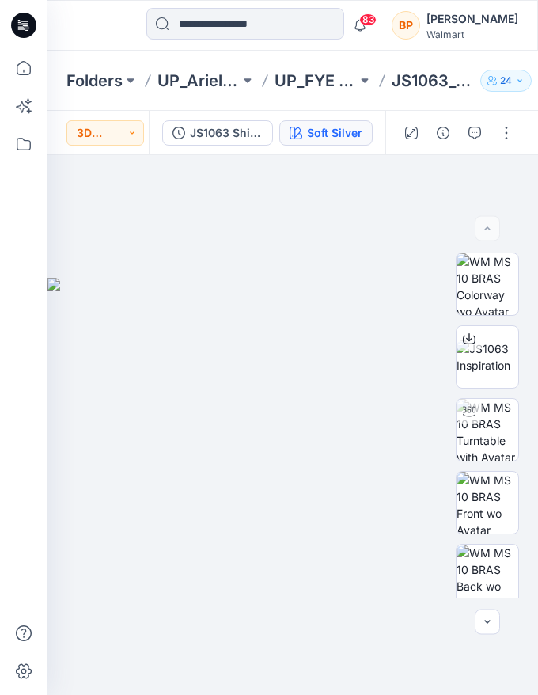
click at [364, 133] on button "Soft Silver" at bounding box center [325, 132] width 93 height 25
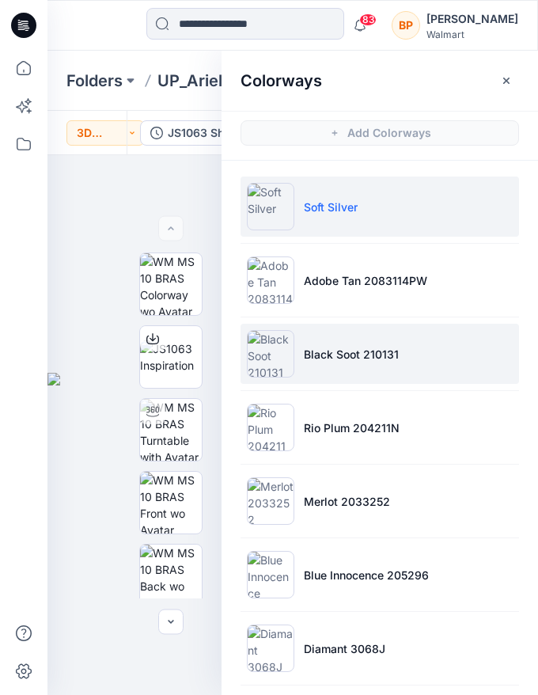
click at [362, 379] on li "Black Soot 210131" at bounding box center [380, 354] width 279 height 60
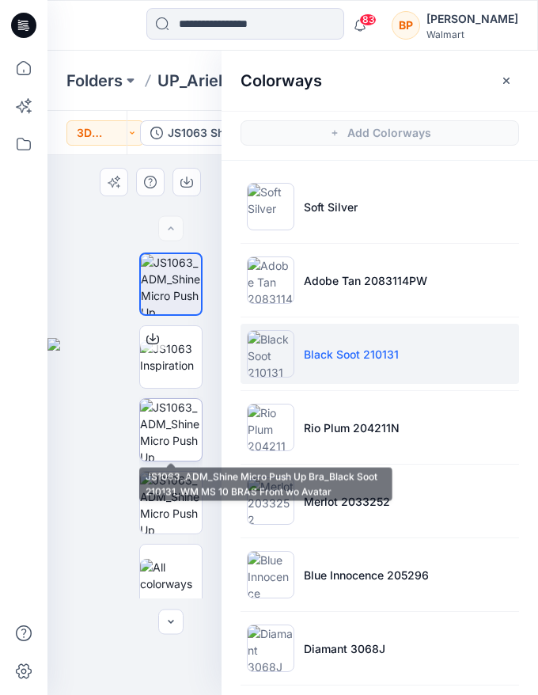
click at [171, 430] on img at bounding box center [171, 430] width 62 height 62
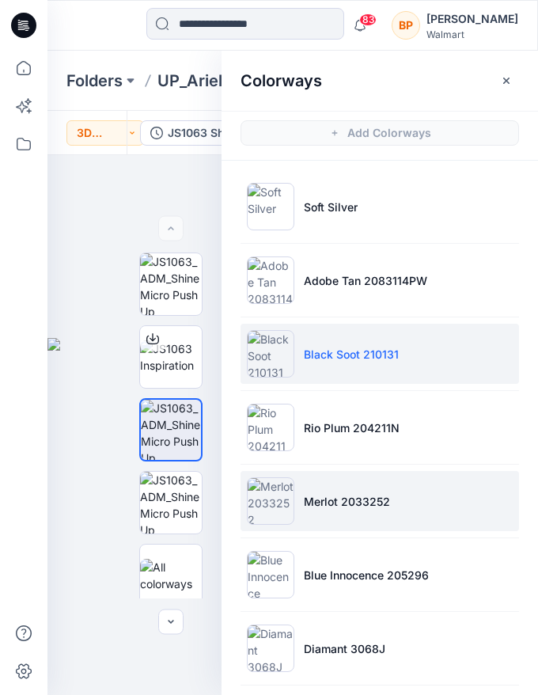
click at [302, 513] on li "Merlot 2033252" at bounding box center [380, 501] width 279 height 60
click at [301, 511] on li "Merlot 2033252" at bounding box center [380, 501] width 279 height 60
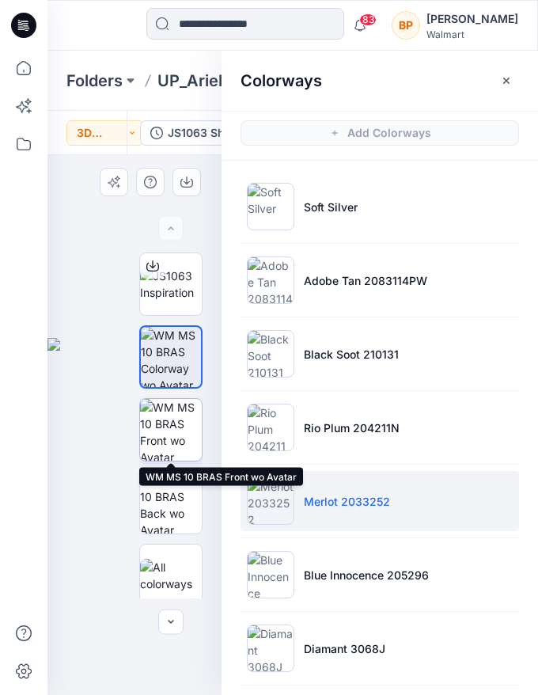
click at [157, 423] on img at bounding box center [171, 430] width 62 height 62
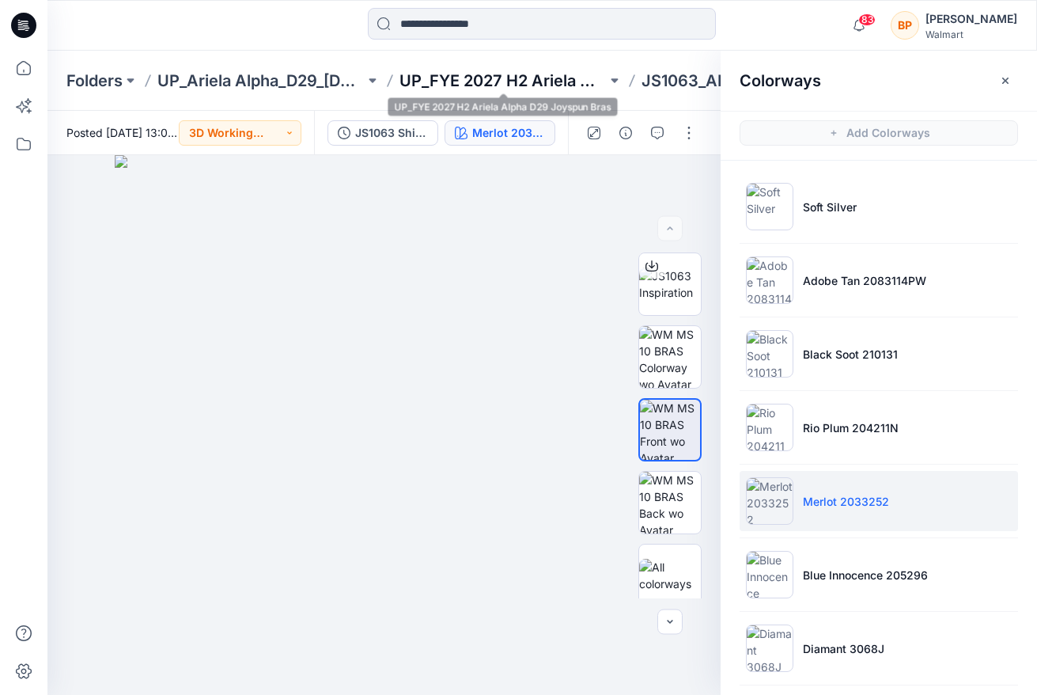
click at [537, 77] on p "UP_FYE 2027 H2 Ariela Alpha D29 Joyspun Bras" at bounding box center [503, 81] width 207 height 22
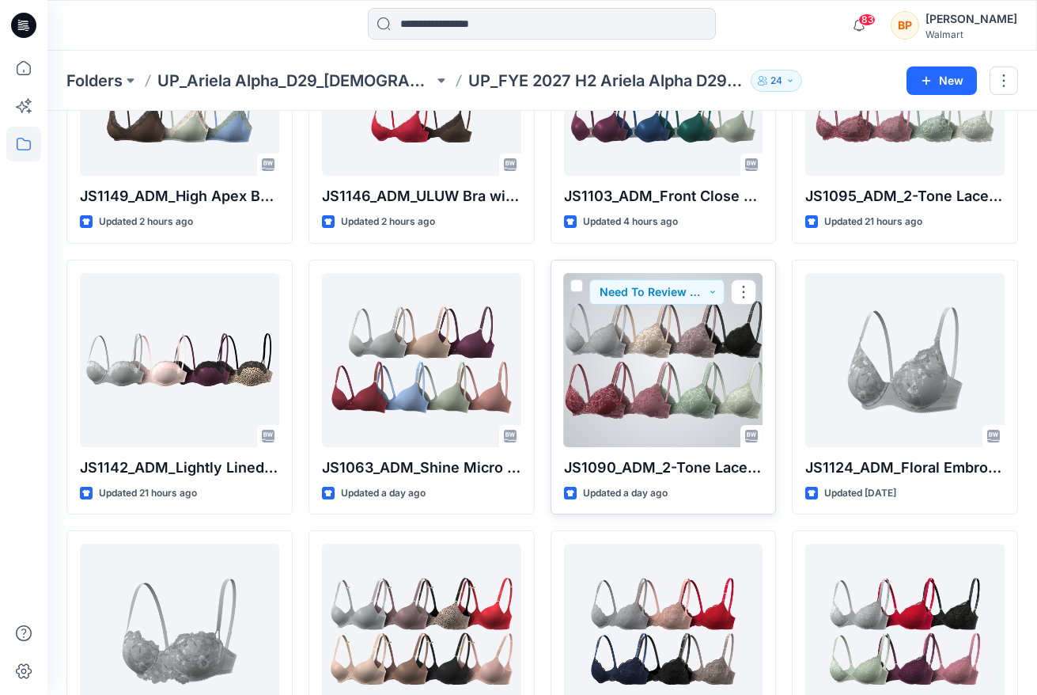
scroll to position [188, 0]
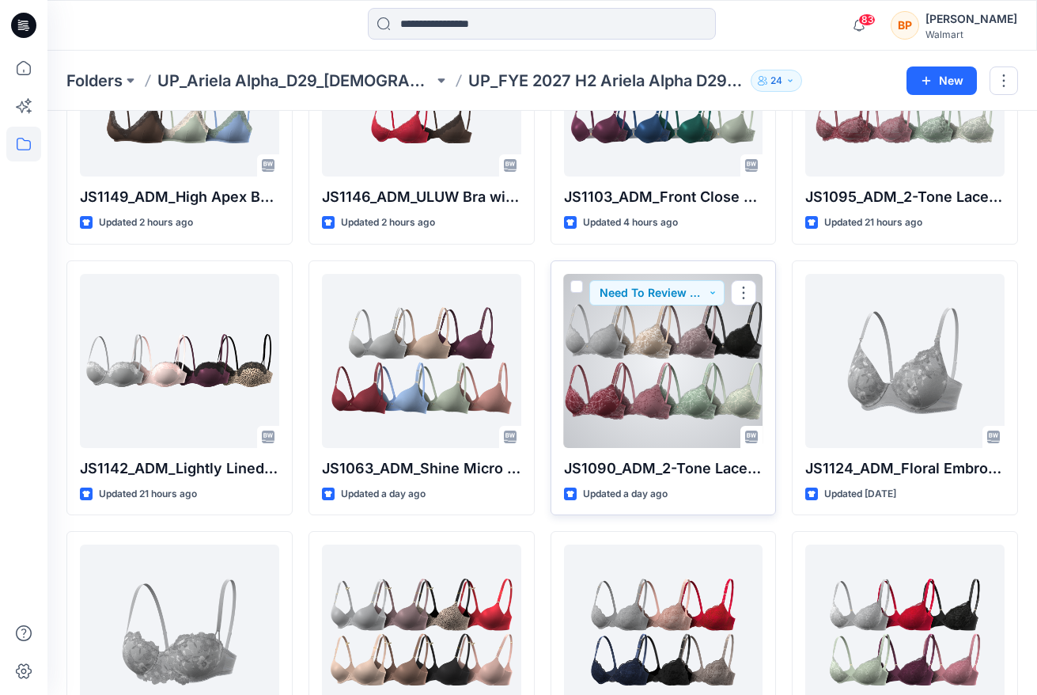
click at [537, 415] on div at bounding box center [663, 361] width 199 height 174
